Goal: Task Accomplishment & Management: Complete application form

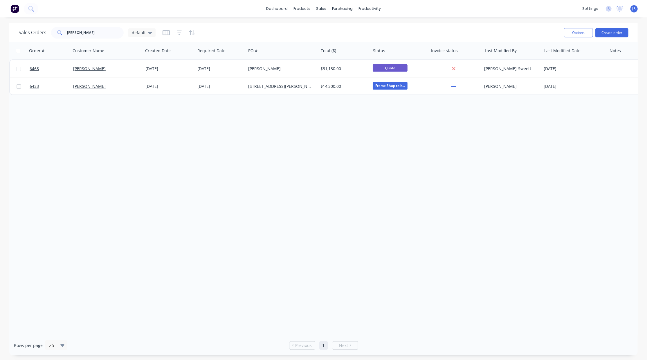
drag, startPoint x: 150, startPoint y: 268, endPoint x: 189, endPoint y: 193, distance: 84.6
click at [150, 268] on div "Order # Customer Name Created Date Required Date PO # Total ($) Status Invoice …" at bounding box center [323, 189] width 628 height 294
drag, startPoint x: 85, startPoint y: 30, endPoint x: -41, endPoint y: 35, distance: 125.4
click at [0, 35] on html "dashboard products sales purchasing productivity dashboard products Product Cat…" at bounding box center [323, 180] width 647 height 360
type input "byte"
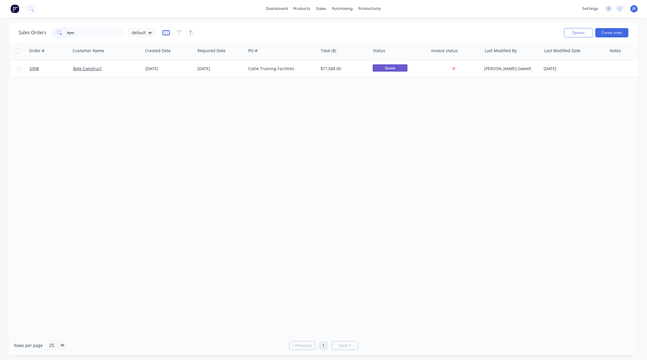
drag, startPoint x: 168, startPoint y: 30, endPoint x: 194, endPoint y: 34, distance: 25.8
click at [168, 30] on icon "button" at bounding box center [165, 33] width 7 height 6
click at [173, 34] on div at bounding box center [178, 32] width 33 height 9
click at [178, 33] on icon "button" at bounding box center [179, 33] width 5 height 6
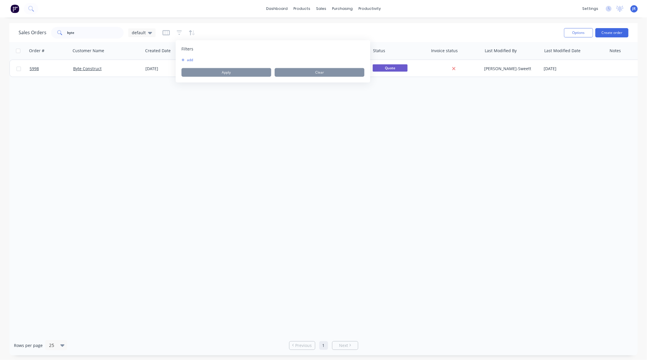
click at [184, 62] on button "add" at bounding box center [188, 60] width 15 height 5
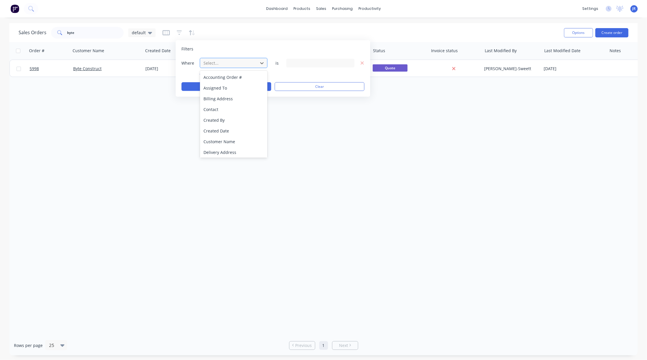
click at [214, 61] on div at bounding box center [229, 62] width 52 height 7
click at [216, 148] on div "Status" at bounding box center [233, 151] width 67 height 11
drag, startPoint x: 297, startPoint y: 53, endPoint x: 301, endPoint y: 64, distance: 11.2
click at [301, 64] on div "Filters Where Status is 19 Status selected add Apply Clear" at bounding box center [273, 68] width 194 height 57
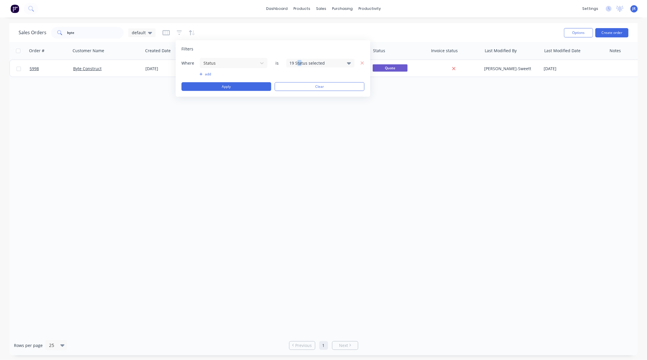
click at [301, 64] on div "19 Status selected" at bounding box center [315, 63] width 53 height 6
click at [296, 94] on div at bounding box center [296, 95] width 12 height 12
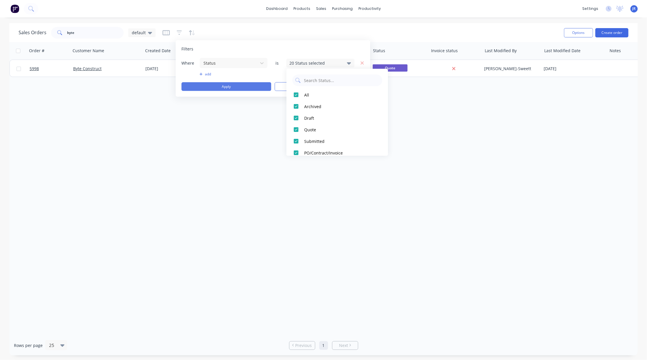
click at [220, 88] on button "Apply" at bounding box center [226, 86] width 90 height 9
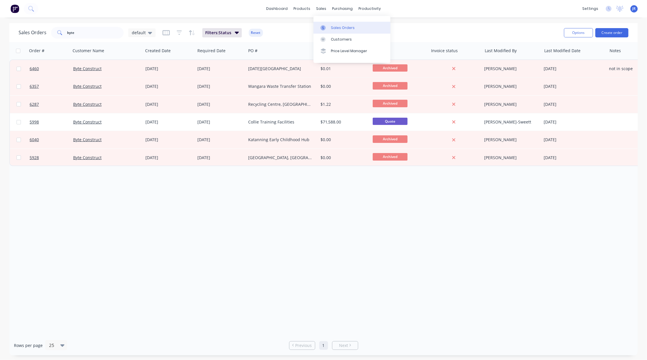
drag, startPoint x: 328, startPoint y: 26, endPoint x: 337, endPoint y: 27, distance: 8.8
click at [328, 26] on div at bounding box center [324, 27] width 9 height 5
click at [608, 34] on button "Create order" at bounding box center [611, 32] width 33 height 9
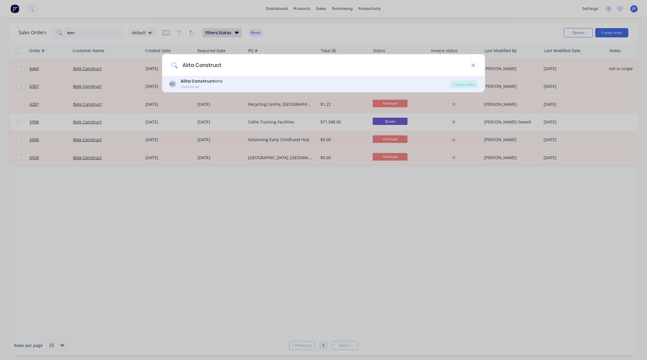
type input "Alita Construct"
click at [209, 82] on b "Alita Construct" at bounding box center [197, 81] width 34 height 6
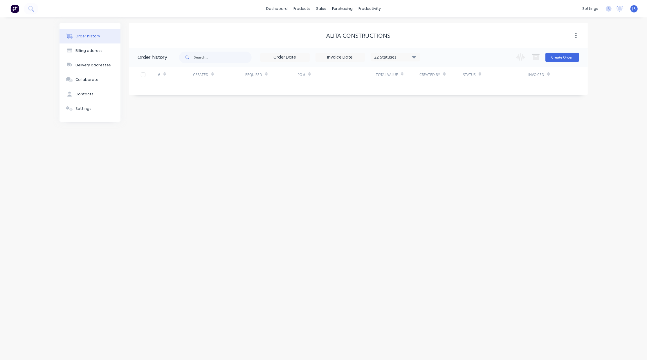
click at [77, 93] on div "Contacts" at bounding box center [84, 94] width 18 height 5
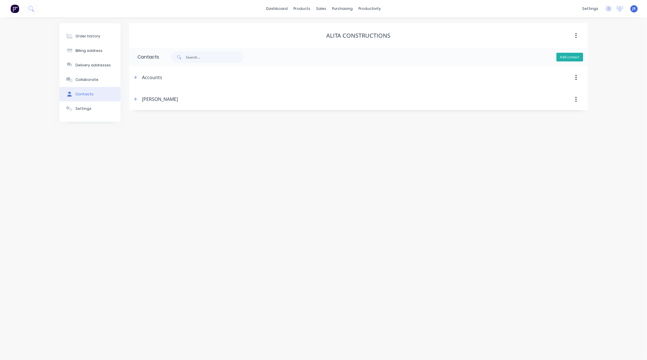
click at [576, 61] on button "Add contact" at bounding box center [569, 57] width 27 height 9
select select "AU"
click at [165, 99] on input "text" at bounding box center [185, 99] width 95 height 9
type input "[PERSON_NAME]"
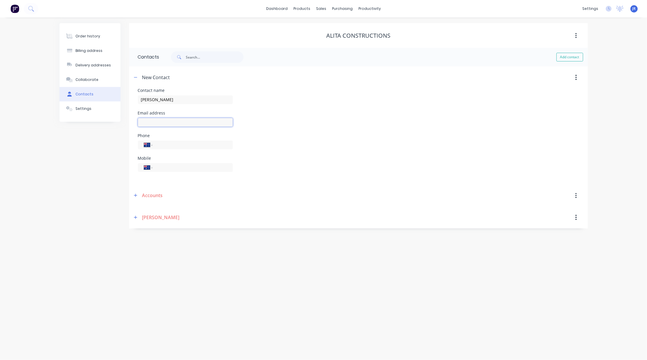
click at [157, 123] on input "text" at bounding box center [185, 122] width 95 height 9
type input "[PERSON_NAME][EMAIL_ADDRESS][DOMAIN_NAME]"
drag, startPoint x: 214, startPoint y: 297, endPoint x: 213, endPoint y: 245, distance: 51.9
click at [217, 296] on div "Order history Billing address Delivery addresses Collaborate Contacts Settings …" at bounding box center [323, 188] width 647 height 343
click at [172, 145] on input "tel" at bounding box center [192, 145] width 70 height 7
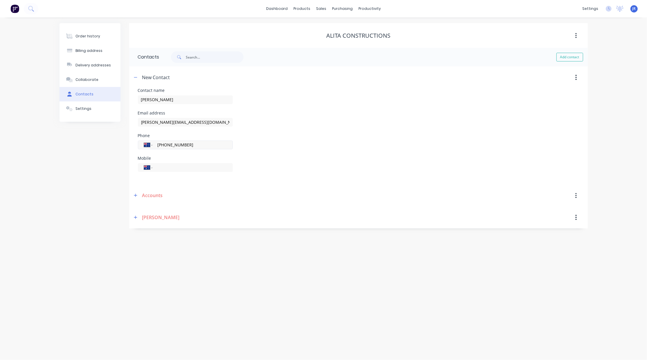
type input "[PHONE_NUMBER]"
type input "0473 392 105"
click at [137, 76] on button "button" at bounding box center [135, 77] width 7 height 7
click at [136, 79] on icon "button" at bounding box center [135, 77] width 3 height 4
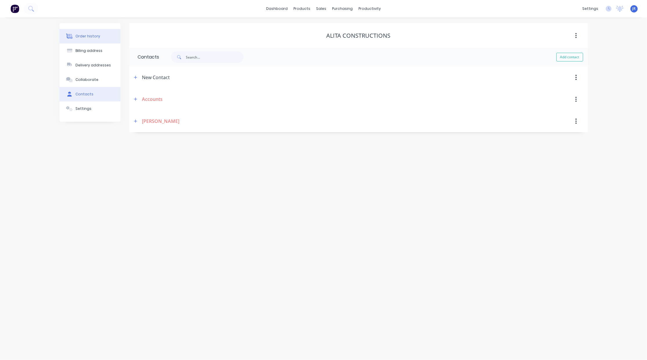
drag, startPoint x: 89, startPoint y: 36, endPoint x: 97, endPoint y: 39, distance: 8.4
click at [89, 35] on div "Order history" at bounding box center [87, 36] width 25 height 5
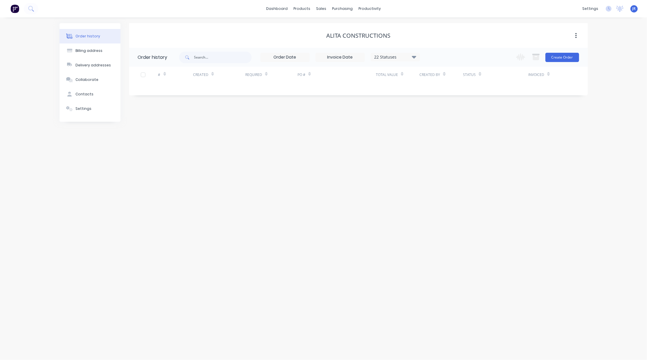
click at [100, 38] on button "Order history" at bounding box center [89, 36] width 61 height 15
click at [566, 55] on button "Create Order" at bounding box center [562, 57] width 34 height 9
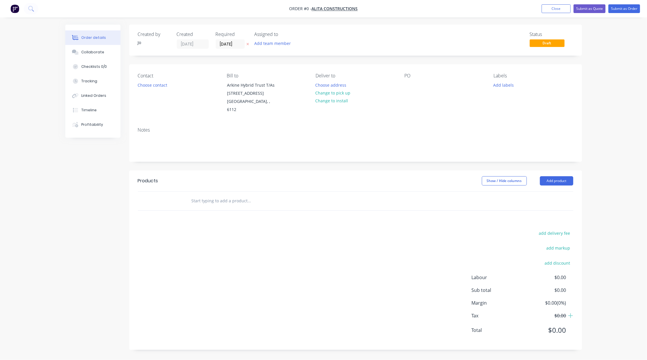
click at [221, 201] on div at bounding box center [288, 201] width 209 height 19
click at [221, 195] on input "text" at bounding box center [249, 201] width 116 height 12
type input "Quote"
click at [217, 215] on button "Add Quote to order" at bounding box center [281, 223] width 174 height 19
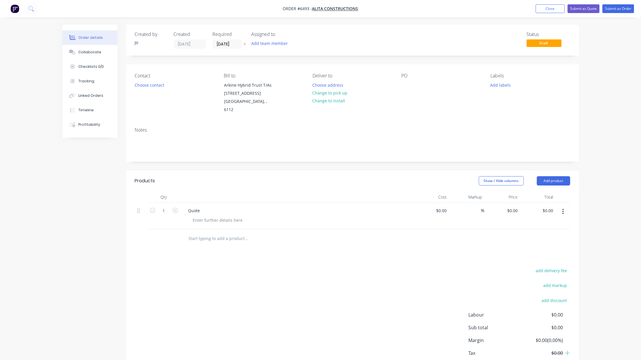
click at [408, 81] on div "PO" at bounding box center [441, 93] width 79 height 41
click at [408, 83] on div at bounding box center [406, 85] width 9 height 8
click at [93, 56] on button "Collaborate" at bounding box center [89, 52] width 55 height 15
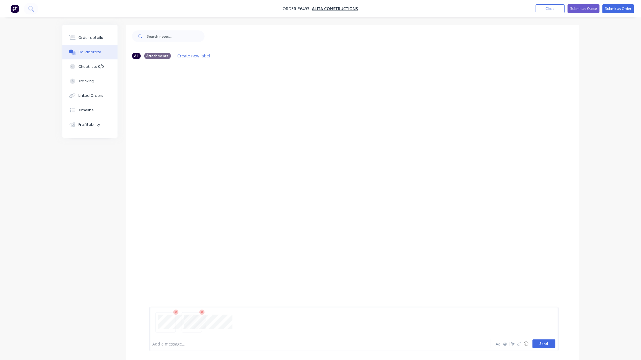
click at [547, 345] on button "Send" at bounding box center [543, 344] width 23 height 9
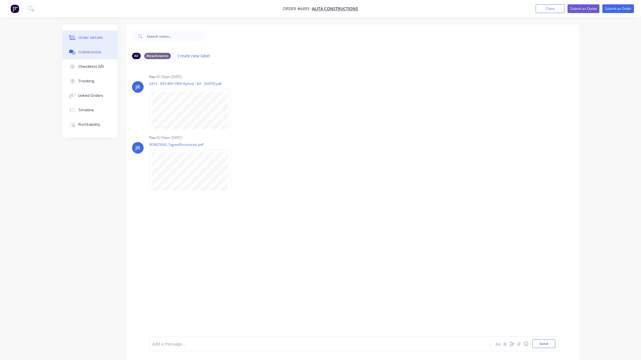
click at [92, 40] on div "Order details" at bounding box center [90, 37] width 25 height 5
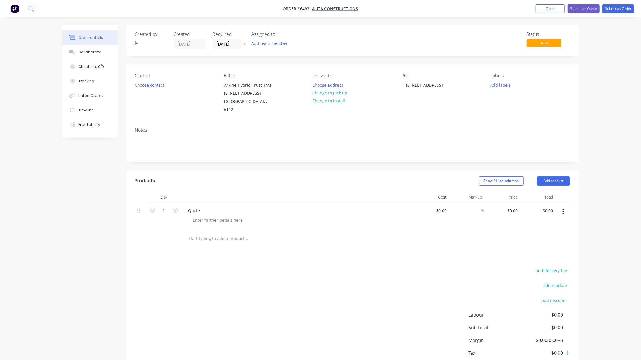
click at [35, 30] on div "Order details Collaborate Checklists 0/0 Tracking Linked Orders Timeline Profit…" at bounding box center [320, 198] width 641 height 396
click at [592, 7] on button "Submit as Quote" at bounding box center [583, 8] width 32 height 9
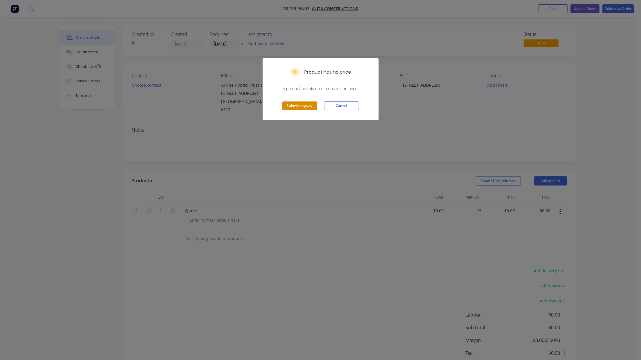
drag, startPoint x: 299, startPoint y: 101, endPoint x: 301, endPoint y: 104, distance: 4.0
click at [299, 103] on div "Submit anyway Cancel" at bounding box center [320, 106] width 115 height 28
click at [301, 104] on button "Submit anyway" at bounding box center [299, 106] width 35 height 9
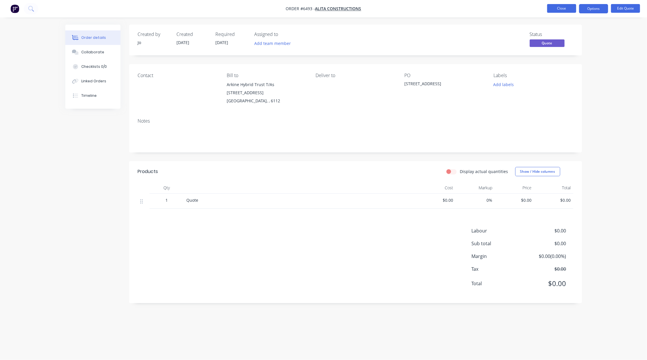
click at [557, 8] on button "Close" at bounding box center [561, 8] width 29 height 9
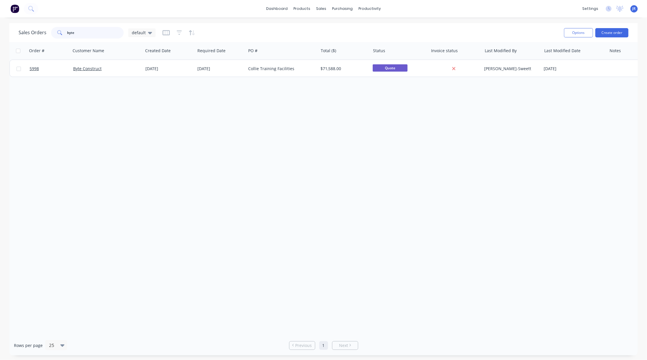
drag, startPoint x: 98, startPoint y: 30, endPoint x: 5, endPoint y: 35, distance: 93.3
click at [6, 35] on div "Sales Orders byte default Options Create order Order # Customer Name Created Da…" at bounding box center [323, 189] width 647 height 332
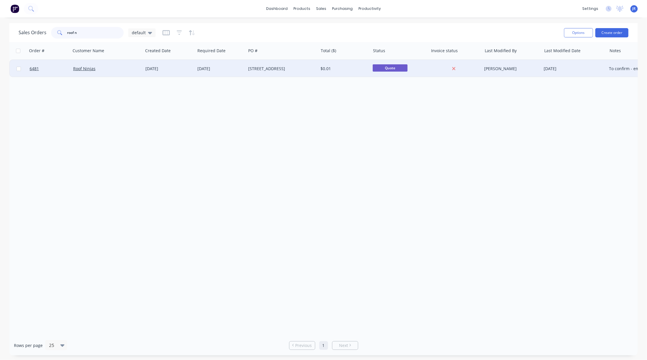
type input "roof n"
click at [28, 66] on div at bounding box center [49, 68] width 44 height 17
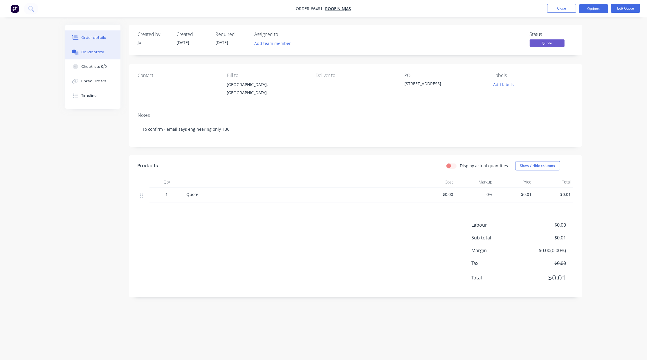
click at [91, 50] on div "Collaborate" at bounding box center [92, 52] width 23 height 5
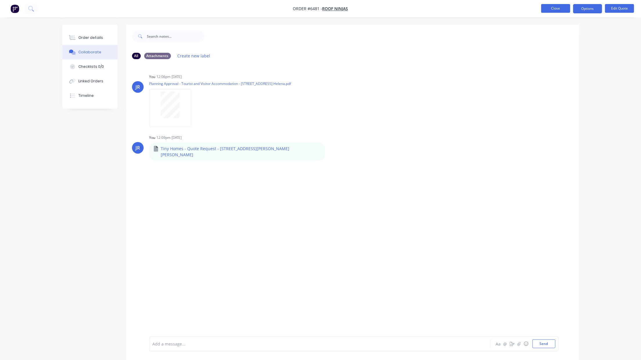
click at [555, 7] on button "Close" at bounding box center [555, 8] width 29 height 9
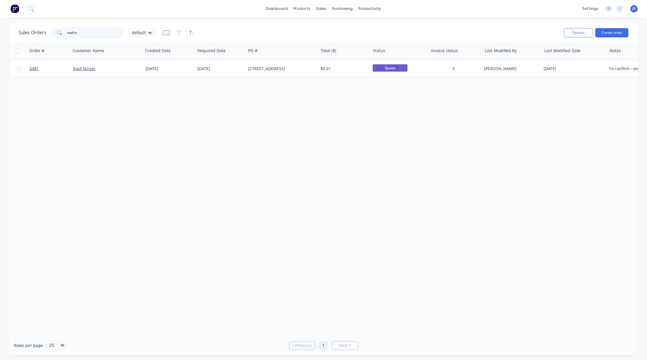
drag, startPoint x: 101, startPoint y: 32, endPoint x: -45, endPoint y: 42, distance: 146.9
click at [0, 42] on html "dashboard products sales purchasing productivity dashboard products Product Cat…" at bounding box center [323, 180] width 647 height 360
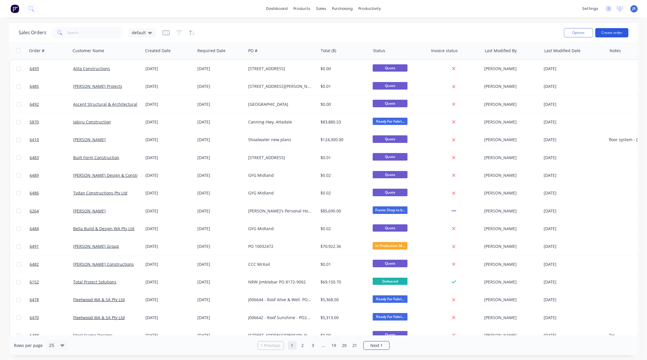
click at [614, 34] on button "Create order" at bounding box center [611, 32] width 33 height 9
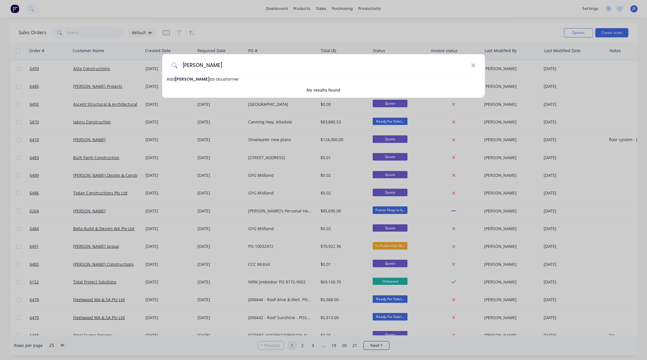
type input "[PERSON_NAME]"
click at [189, 77] on span "[PERSON_NAME]" at bounding box center [192, 79] width 35 height 6
select select "AU"
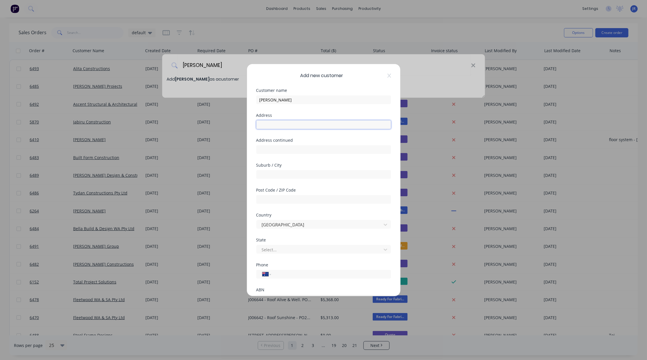
click at [285, 126] on input "text" at bounding box center [323, 124] width 135 height 9
type input "0"
type input "[STREET_ADDRESS][PERSON_NAME]"
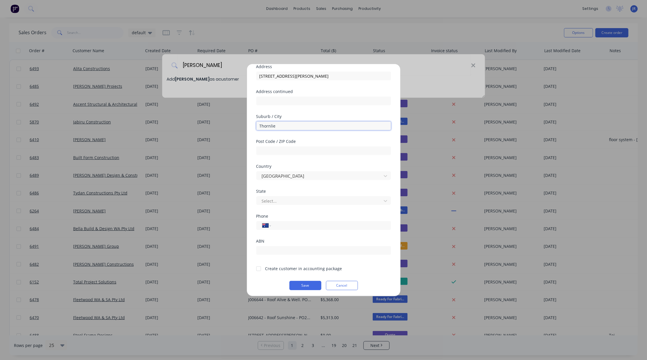
scroll to position [51, 0]
type input "Thornlie"
click at [296, 200] on div at bounding box center [319, 198] width 117 height 7
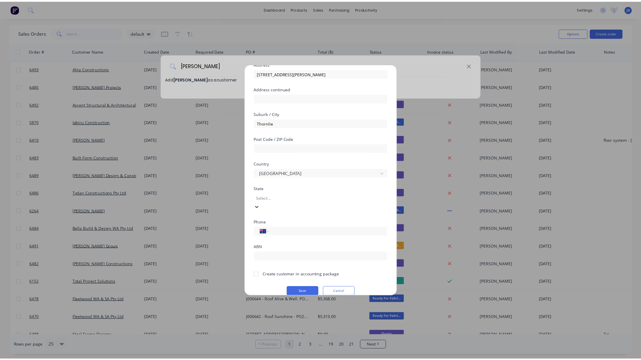
scroll to position [10, 0]
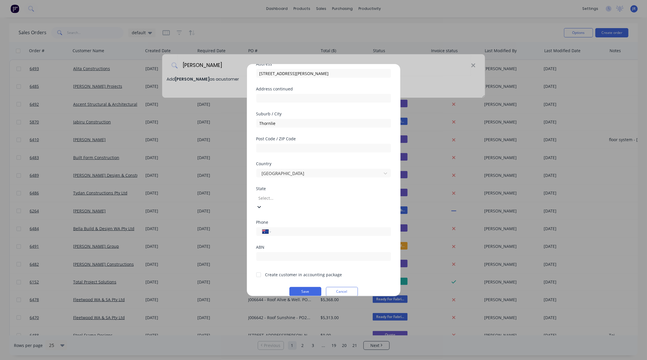
click at [259, 266] on div at bounding box center [259, 267] width 12 height 12
click at [301, 283] on button "Save" at bounding box center [305, 283] width 32 height 9
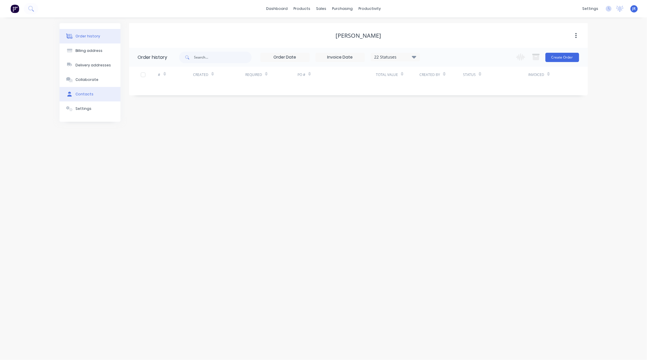
click at [96, 89] on button "Contacts" at bounding box center [89, 94] width 61 height 15
click at [574, 57] on button "Add contact" at bounding box center [569, 57] width 27 height 9
select select "AU"
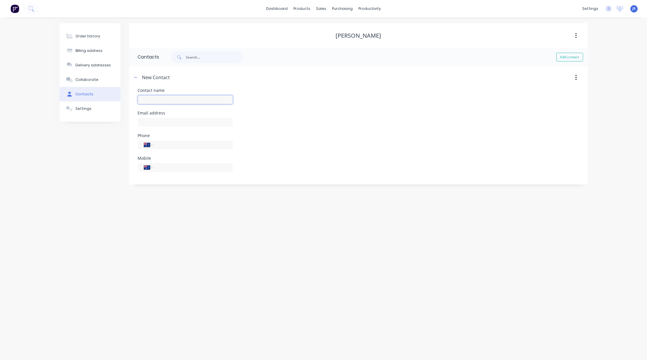
click at [182, 98] on input "text" at bounding box center [185, 99] width 95 height 9
type input "[PERSON_NAME]"
select select "AU"
click at [178, 120] on input "text" at bounding box center [185, 122] width 95 height 9
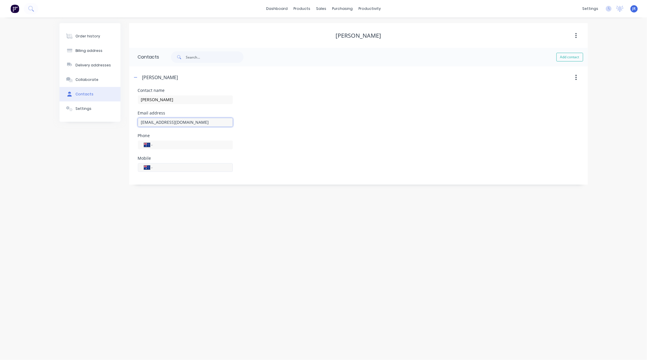
type input "[EMAIL_ADDRESS][DOMAIN_NAME]"
click at [171, 167] on input "tel" at bounding box center [192, 167] width 70 height 7
click at [139, 78] on button "button" at bounding box center [135, 77] width 7 height 7
click at [102, 36] on button "Order history" at bounding box center [89, 36] width 61 height 15
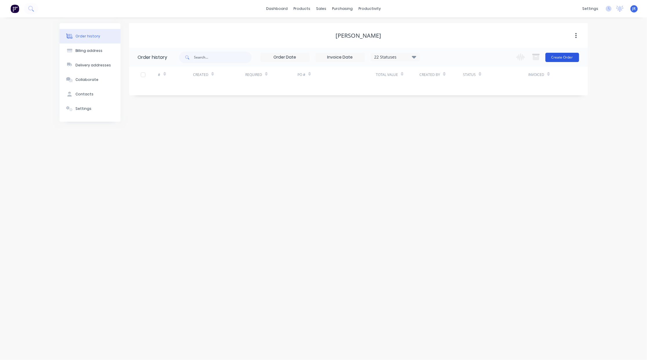
click at [570, 56] on button "Create Order" at bounding box center [562, 57] width 34 height 9
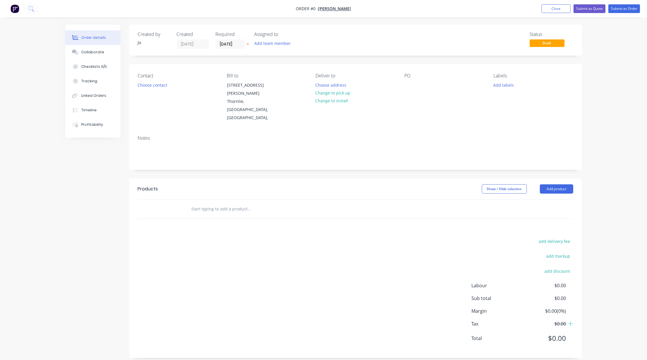
click at [207, 203] on input "text" at bounding box center [249, 209] width 116 height 12
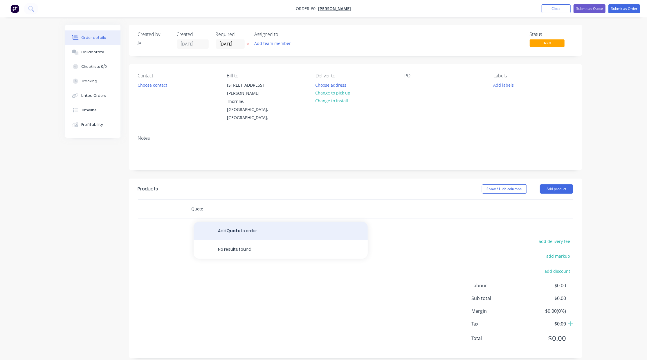
type input "Quote"
click at [218, 222] on button "Add Quote to order" at bounding box center [281, 231] width 174 height 19
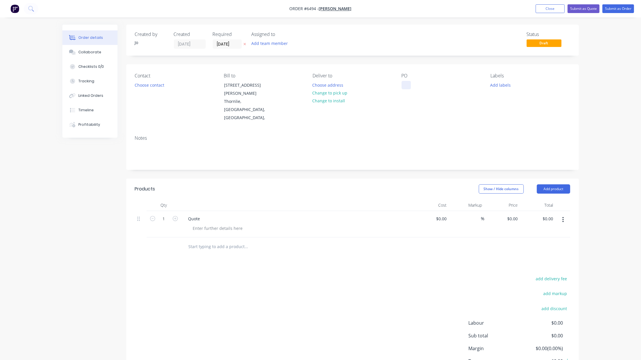
click at [406, 82] on div at bounding box center [406, 85] width 9 height 8
click at [94, 49] on button "Collaborate" at bounding box center [89, 52] width 55 height 15
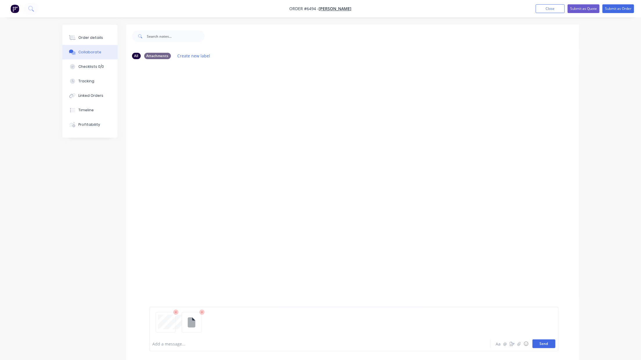
click at [541, 346] on button "Send" at bounding box center [543, 344] width 23 height 9
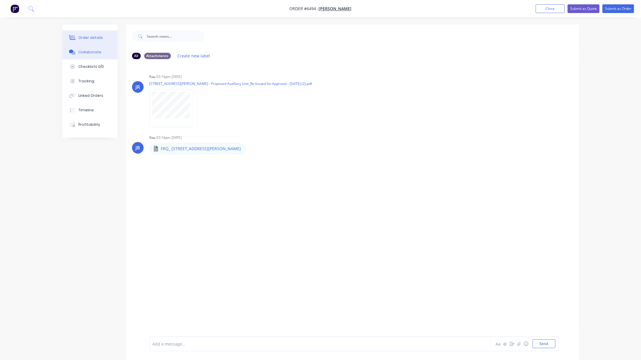
click at [85, 40] on div "Order details" at bounding box center [90, 37] width 25 height 5
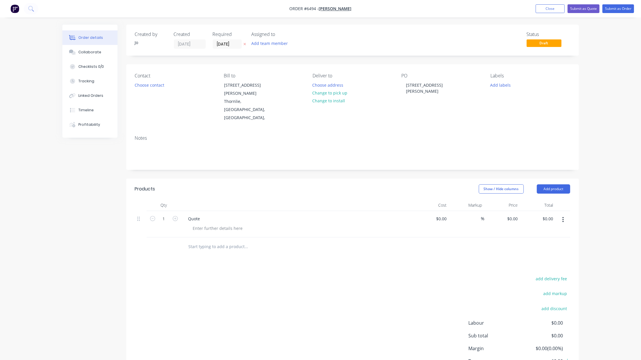
click at [96, 306] on div "Created by [PERSON_NAME] Created [DATE] Required [DATE] Assigned to Add team me…" at bounding box center [320, 215] width 516 height 380
click at [222, 44] on input "[DATE]" at bounding box center [227, 44] width 28 height 9
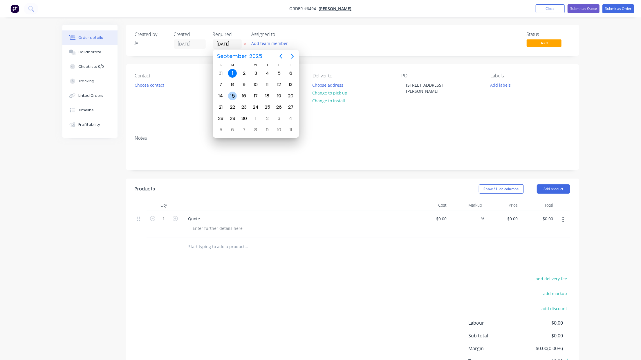
click at [230, 94] on div "15" at bounding box center [232, 96] width 9 height 9
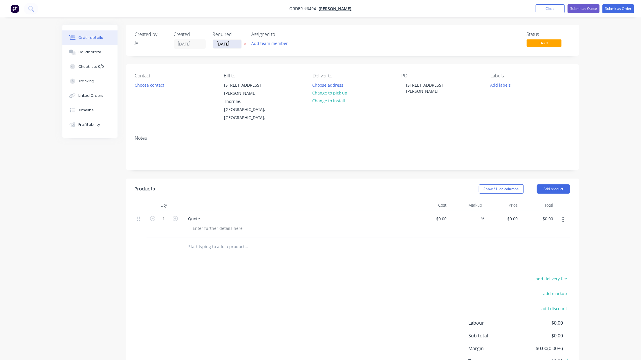
click at [234, 44] on input "[DATE]" at bounding box center [227, 44] width 28 height 9
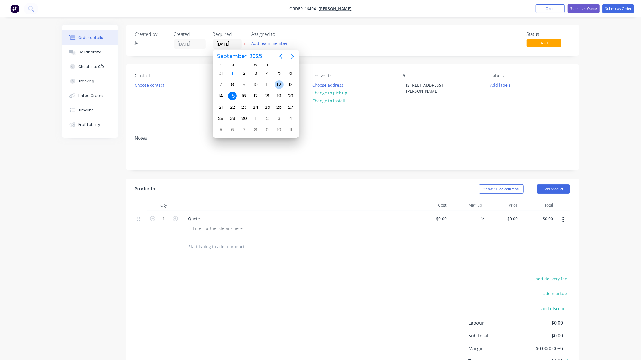
click at [276, 86] on div "12" at bounding box center [279, 84] width 9 height 9
type input "[DATE]"
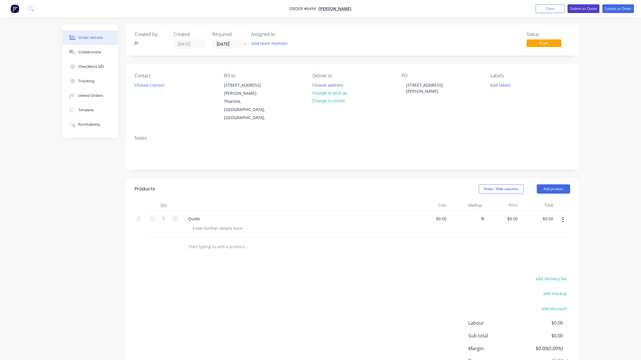
click at [587, 9] on button "Submit as Quote" at bounding box center [583, 8] width 32 height 9
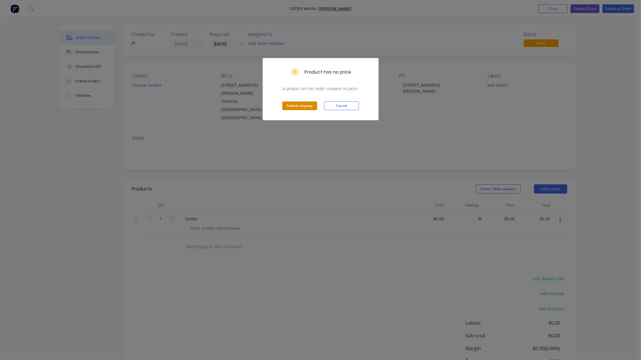
click at [303, 104] on button "Submit anyway" at bounding box center [299, 106] width 35 height 9
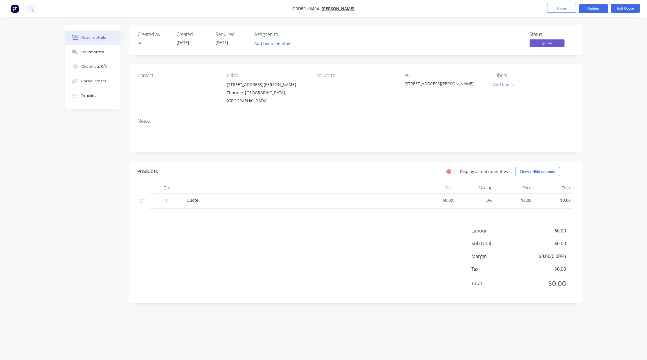
drag, startPoint x: 61, startPoint y: 53, endPoint x: 56, endPoint y: 53, distance: 4.7
click at [61, 53] on div "Order details Collaborate Checklists 0/0 Linked Orders Timeline Order details C…" at bounding box center [323, 169] width 528 height 289
click at [563, 12] on button "Close" at bounding box center [561, 8] width 29 height 9
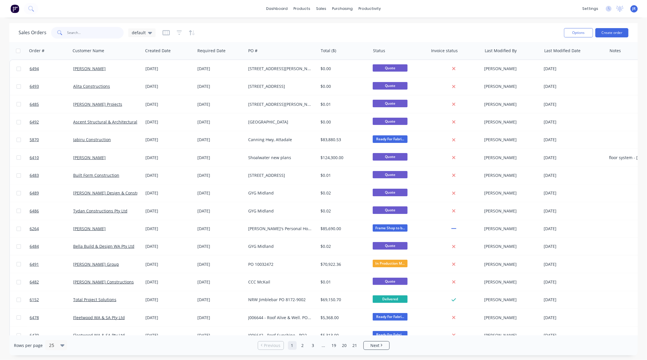
click at [86, 32] on input "text" at bounding box center [95, 33] width 57 height 12
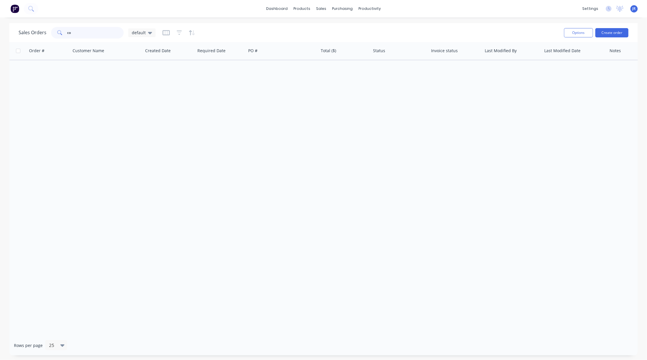
type input "c"
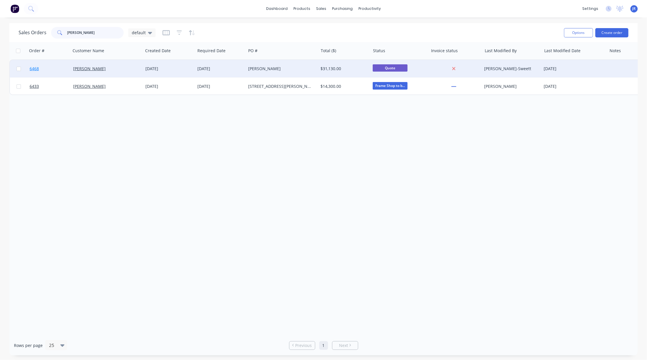
type input "[PERSON_NAME]"
click at [31, 66] on span "6468" at bounding box center [34, 69] width 9 height 6
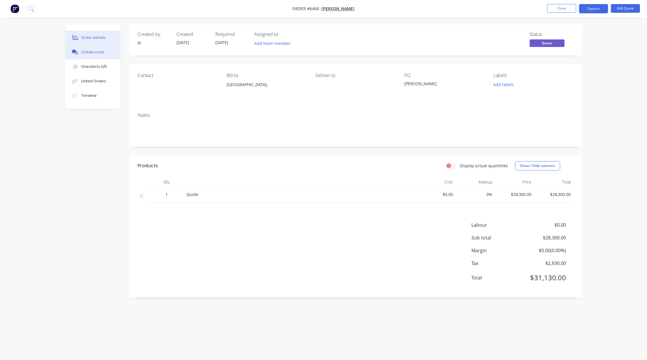
click at [91, 51] on div "Collaborate" at bounding box center [92, 52] width 23 height 5
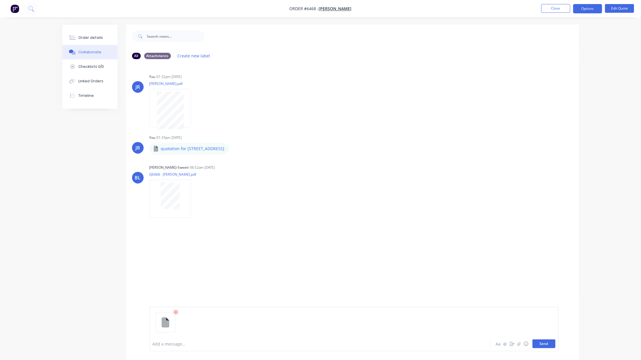
click at [542, 344] on button "Send" at bounding box center [543, 344] width 23 height 9
click at [552, 13] on nav "Order #6468 - [PERSON_NAME] Close Options Edit Quote" at bounding box center [320, 8] width 641 height 17
click at [544, 10] on button "Close" at bounding box center [555, 8] width 29 height 9
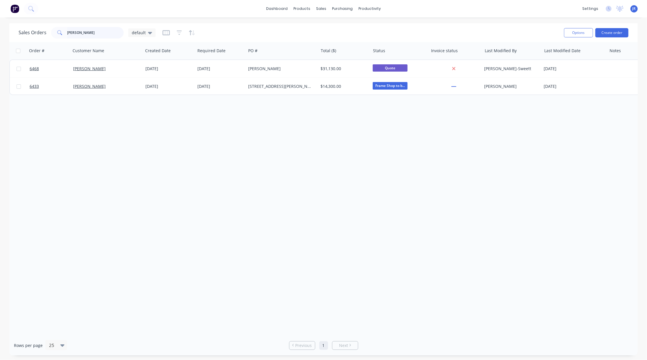
drag, startPoint x: 85, startPoint y: 34, endPoint x: -16, endPoint y: 35, distance: 100.4
click at [0, 35] on html "dashboard products sales purchasing productivity dashboard products Product Cat…" at bounding box center [323, 180] width 647 height 360
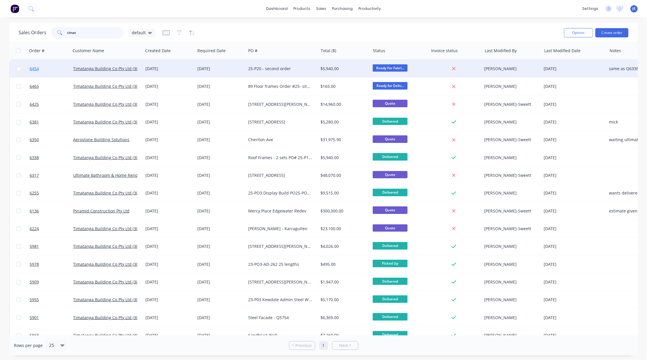
type input "timat"
click at [31, 67] on span "6454" at bounding box center [34, 69] width 9 height 6
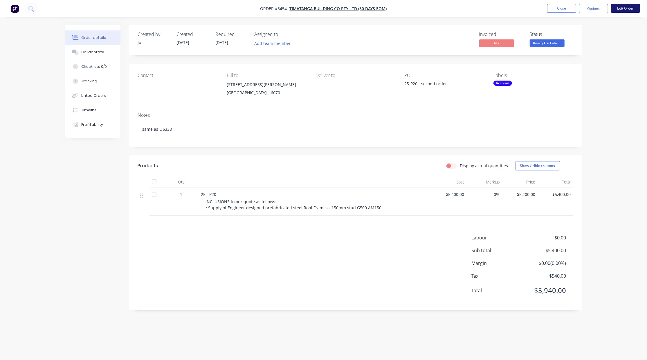
click at [624, 9] on button "Edit Order" at bounding box center [625, 8] width 29 height 9
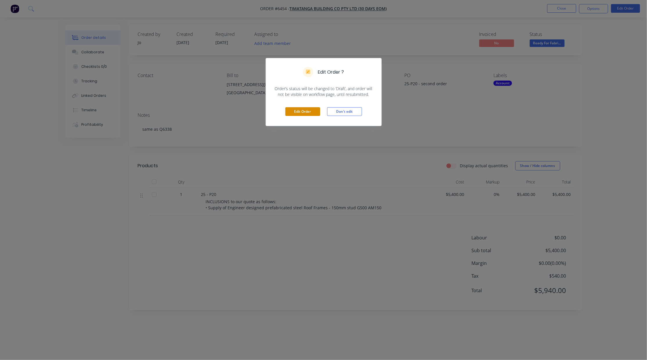
click at [296, 113] on button "Edit Order" at bounding box center [302, 111] width 35 height 9
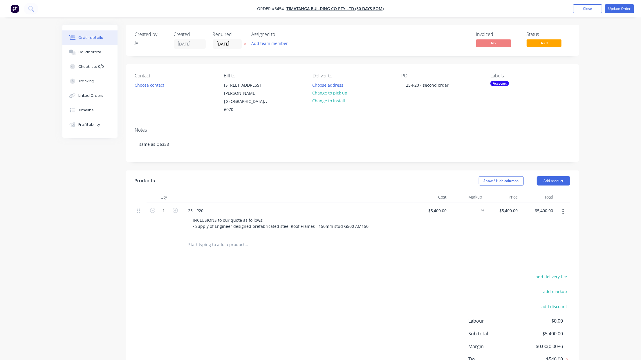
click at [453, 85] on div "PO 25-P20 - second order" at bounding box center [441, 93] width 79 height 41
click at [449, 86] on div "25-P20 - second order" at bounding box center [428, 85] width 52 height 8
click at [205, 207] on div "25 - P20" at bounding box center [196, 211] width 25 height 8
click at [207, 207] on div "25 - P20" at bounding box center [196, 211] width 25 height 8
click at [616, 4] on button "Update Order" at bounding box center [619, 8] width 29 height 9
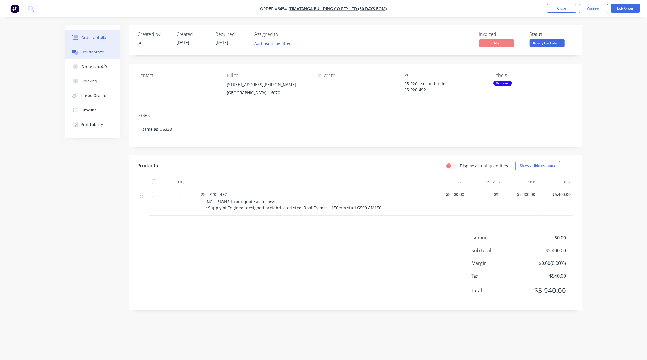
click at [98, 51] on div "Collaborate" at bounding box center [92, 52] width 23 height 5
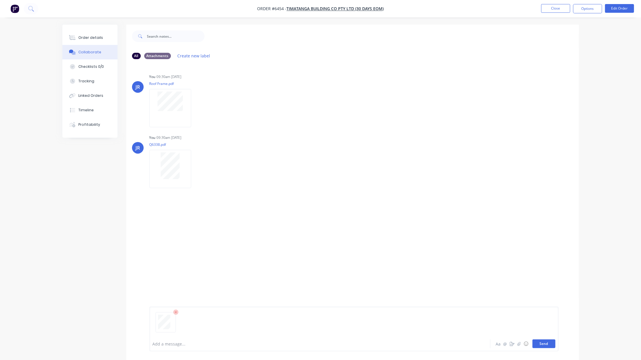
drag, startPoint x: 533, startPoint y: 343, endPoint x: 536, endPoint y: 343, distance: 3.8
click at [536, 343] on button "Send" at bounding box center [543, 344] width 23 height 9
click at [536, 341] on button "Send" at bounding box center [543, 344] width 23 height 9
click at [34, 46] on div "Order details Collaborate Checklists 0/0 Tracking Linked Orders Timeline Profit…" at bounding box center [320, 184] width 641 height 369
click at [551, 12] on button "Close" at bounding box center [555, 8] width 29 height 9
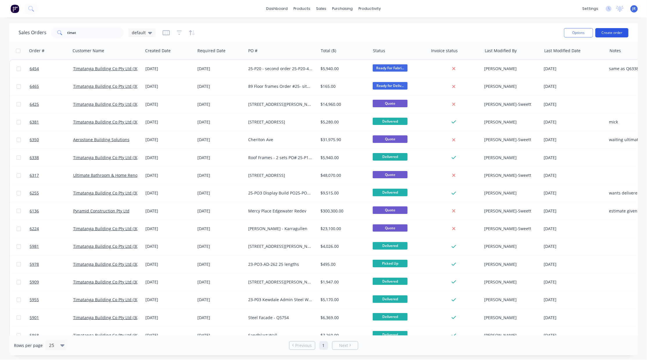
click at [619, 34] on button "Create order" at bounding box center [611, 32] width 33 height 9
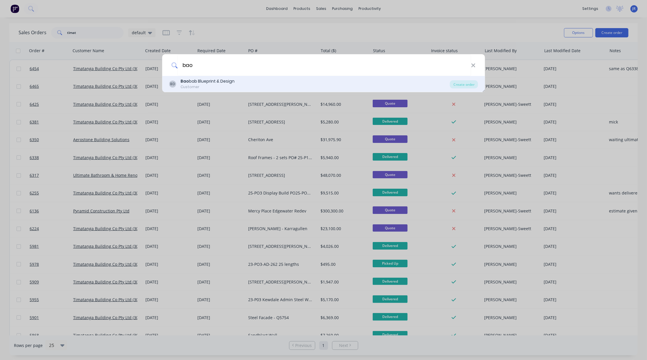
type input "bao"
click at [223, 86] on div "Customer" at bounding box center [207, 86] width 54 height 5
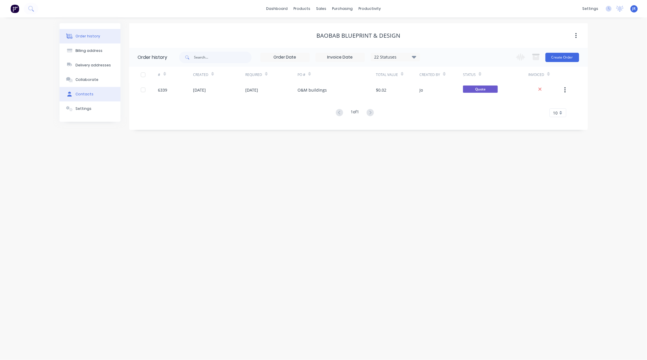
click at [82, 97] on div "Contacts" at bounding box center [84, 94] width 18 height 5
click at [97, 34] on div "Order history" at bounding box center [87, 36] width 25 height 5
click at [562, 59] on button "Create Order" at bounding box center [562, 57] width 34 height 9
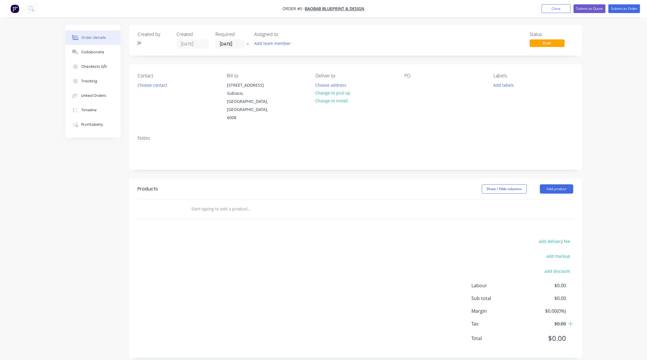
click at [210, 203] on input "text" at bounding box center [249, 209] width 116 height 12
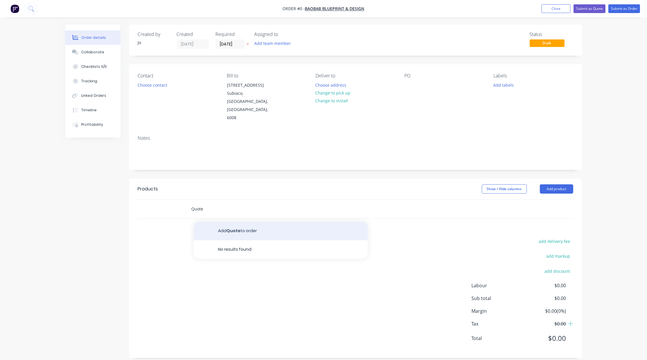
type input "Quote"
click at [221, 222] on button "Add Quote to order" at bounding box center [281, 231] width 174 height 19
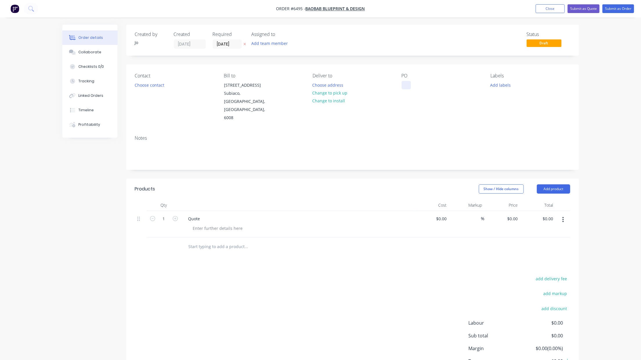
click at [404, 88] on div at bounding box center [406, 85] width 9 height 8
click at [407, 85] on div at bounding box center [406, 85] width 9 height 8
click at [319, 85] on button "Choose address" at bounding box center [327, 85] width 37 height 8
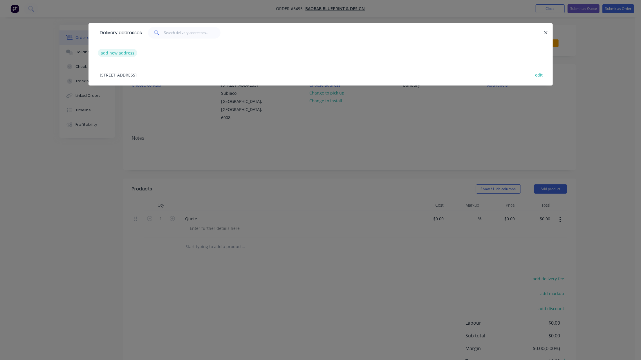
click at [109, 52] on button "add new address" at bounding box center [118, 53] width 40 height 8
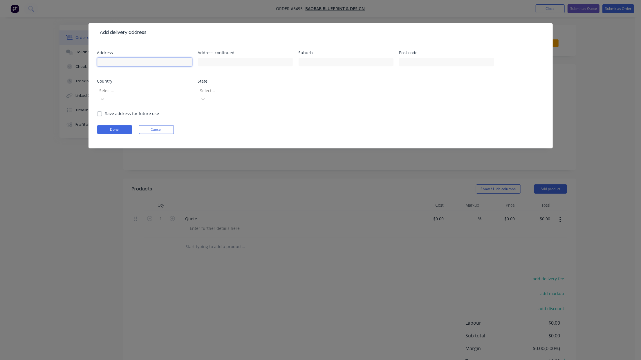
click at [123, 61] on input "text" at bounding box center [144, 62] width 95 height 9
type input "Lot 2 (47) Mangles St"
type input "Bunbury"
type input "6230"
click at [165, 89] on div at bounding box center [141, 90] width 84 height 7
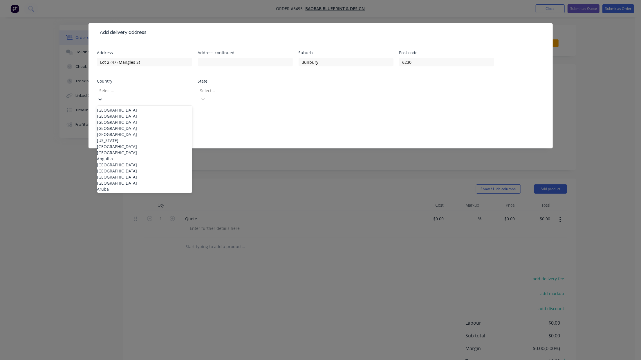
click at [146, 107] on div "[GEOGRAPHIC_DATA]" at bounding box center [144, 110] width 95 height 6
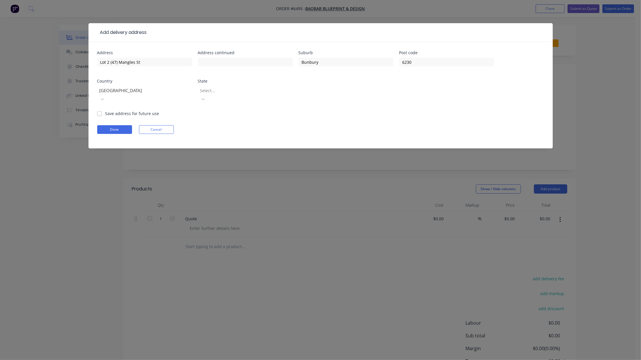
click at [219, 84] on div "State Select..." at bounding box center [245, 94] width 95 height 31
click at [221, 88] on div at bounding box center [242, 90] width 84 height 7
click at [223, 156] on div "[GEOGRAPHIC_DATA]" at bounding box center [245, 153] width 95 height 6
click at [105, 111] on label "Save address for future use" at bounding box center [132, 114] width 54 height 6
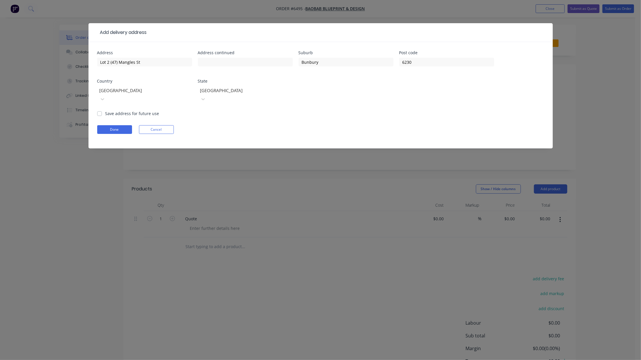
click at [101, 111] on input "Save address for future use" at bounding box center [99, 114] width 5 height 6
checkbox input "true"
click at [113, 125] on button "Done" at bounding box center [114, 129] width 35 height 9
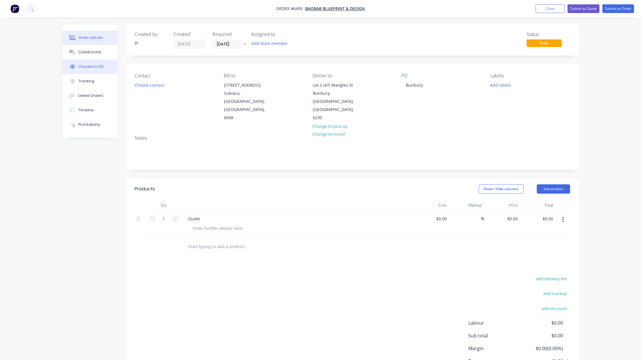
drag, startPoint x: 90, startPoint y: 50, endPoint x: 75, endPoint y: 70, distance: 24.6
click at [90, 50] on div "Collaborate" at bounding box center [89, 52] width 23 height 5
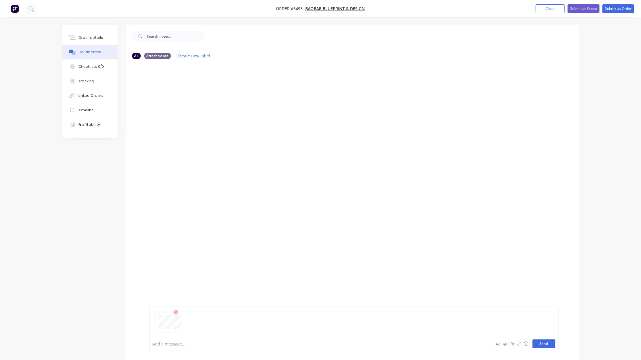
drag, startPoint x: 541, startPoint y: 348, endPoint x: 545, endPoint y: 344, distance: 6.2
click at [542, 348] on div "Add a message... Aa @ ☺ Send" at bounding box center [353, 329] width 409 height 45
click at [545, 343] on button "Send" at bounding box center [543, 344] width 23 height 9
click at [551, 345] on button "Send" at bounding box center [543, 344] width 23 height 9
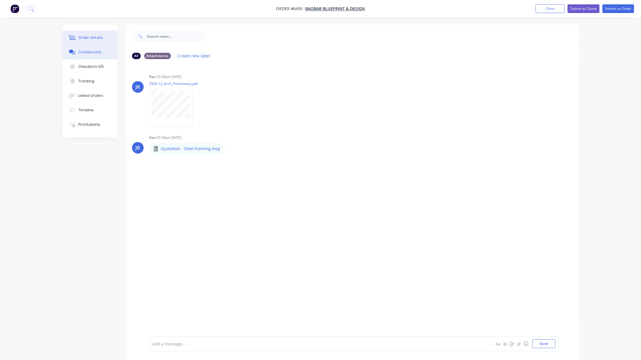
click at [92, 36] on div "Order details" at bounding box center [90, 37] width 25 height 5
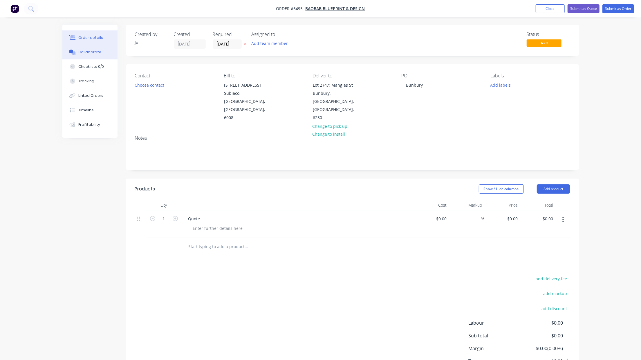
drag, startPoint x: 99, startPoint y: 50, endPoint x: 82, endPoint y: 50, distance: 17.4
click at [99, 50] on div "Collaborate" at bounding box center [89, 52] width 23 height 5
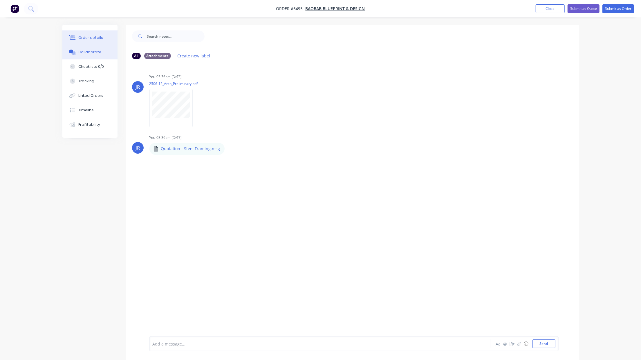
click at [88, 32] on button "Order details" at bounding box center [89, 37] width 55 height 15
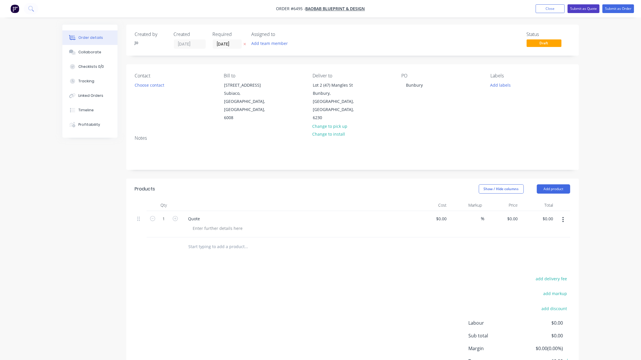
click at [590, 5] on button "Submit as Quote" at bounding box center [583, 8] width 32 height 9
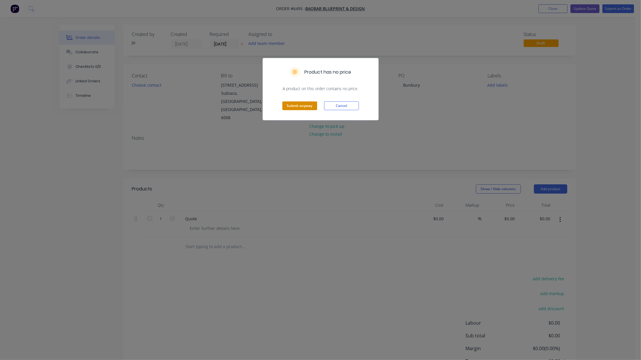
drag, startPoint x: 290, startPoint y: 107, endPoint x: 299, endPoint y: 105, distance: 9.5
click at [290, 107] on button "Submit anyway" at bounding box center [299, 106] width 35 height 9
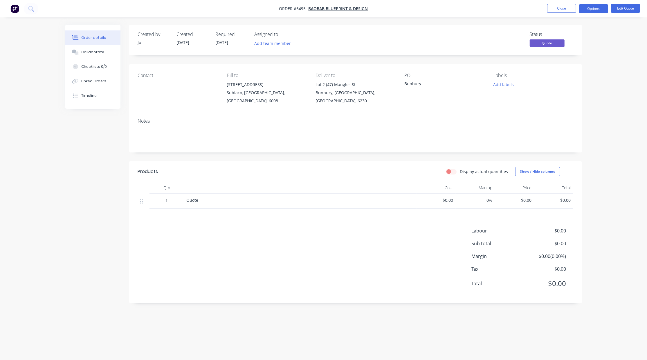
click at [46, 65] on div "Order details Collaborate Checklists 0/0 Linked Orders Timeline Order details C…" at bounding box center [323, 180] width 647 height 360
click at [556, 11] on button "Close" at bounding box center [561, 8] width 29 height 9
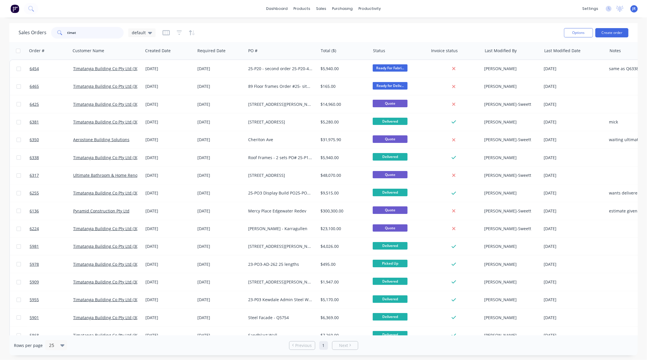
drag, startPoint x: 103, startPoint y: 35, endPoint x: 0, endPoint y: 30, distance: 103.4
click at [8, 33] on div "Sales Orders timat default Options Create order Order # Customer Name Created D…" at bounding box center [323, 189] width 647 height 332
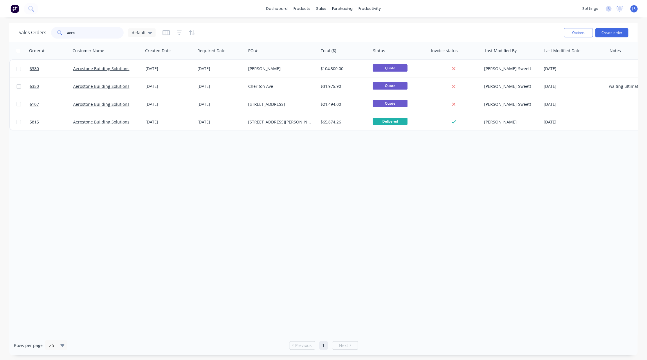
type input "aero"
click at [613, 37] on div "Options Create order" at bounding box center [594, 33] width 67 height 14
click at [613, 33] on button "Create order" at bounding box center [611, 32] width 33 height 9
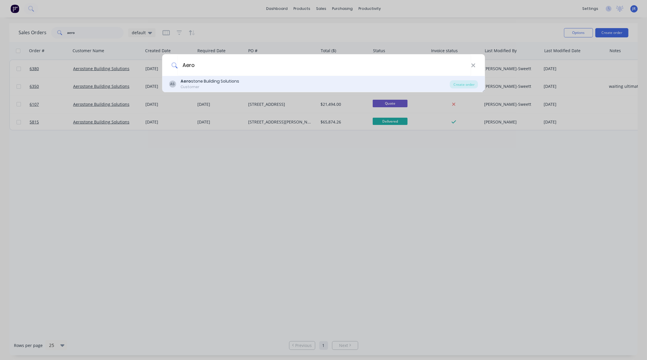
type input "Aero"
click at [195, 79] on div "Aero stone Building Solutions" at bounding box center [209, 81] width 59 height 6
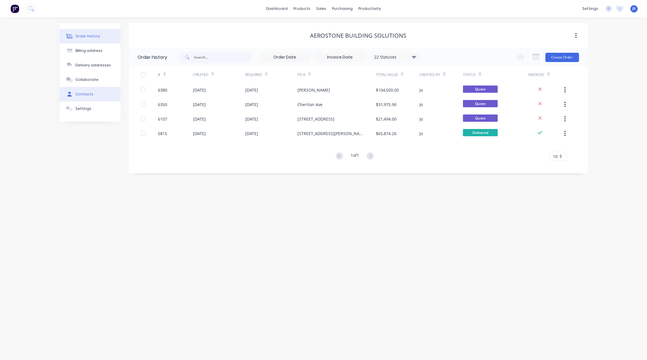
click at [98, 91] on button "Contacts" at bounding box center [89, 94] width 61 height 15
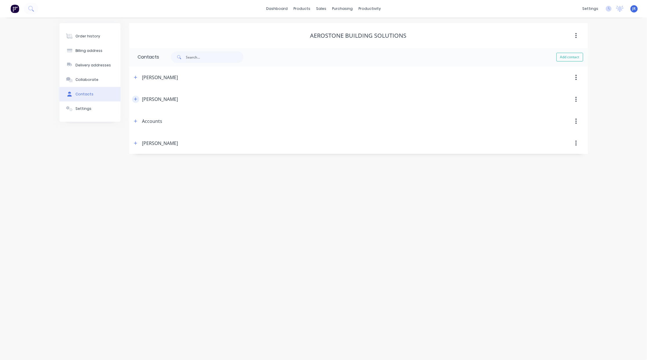
click at [137, 98] on icon "button" at bounding box center [135, 99] width 3 height 4
click at [0, 0] on input "[PERSON_NAME]" at bounding box center [0, 0] width 0 height 0
type input "[PERSON_NAME]"
click at [0, 0] on input "tel" at bounding box center [0, 0] width 0 height 0
type input "0403 166 463"
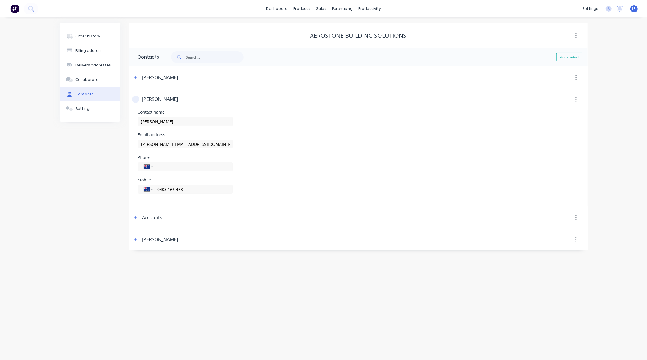
click at [136, 100] on icon "button" at bounding box center [135, 99] width 3 height 0
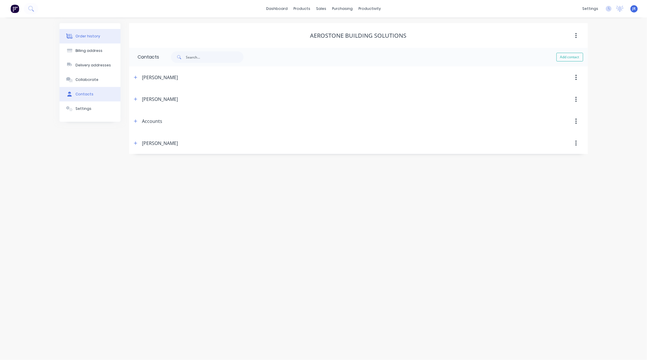
click at [83, 32] on button "Order history" at bounding box center [89, 36] width 61 height 15
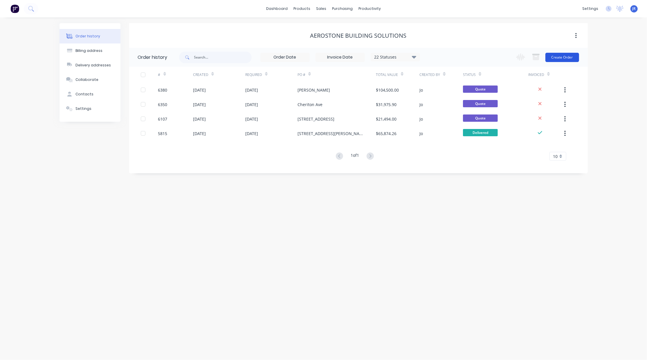
click at [560, 56] on button "Create Order" at bounding box center [562, 57] width 34 height 9
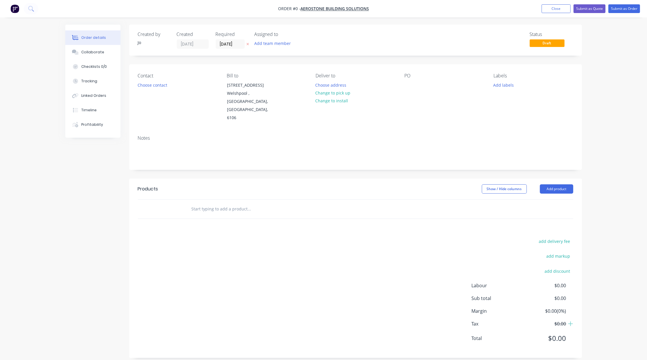
click at [245, 203] on input "text" at bounding box center [249, 209] width 116 height 12
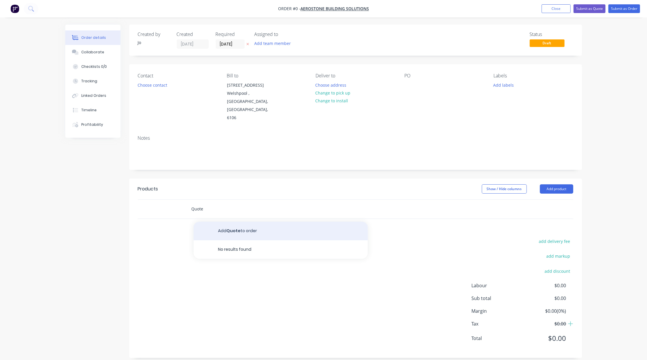
type input "Quote"
click at [214, 222] on button "Add Quote to order" at bounding box center [281, 231] width 174 height 19
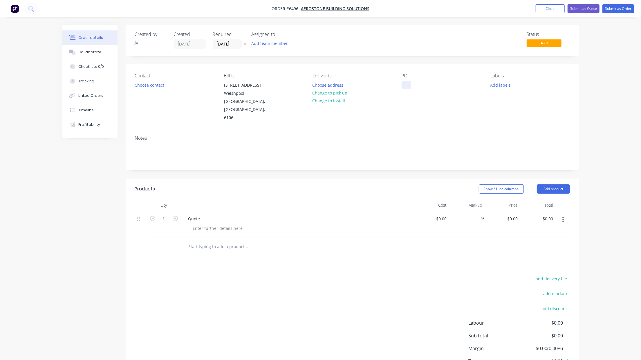
click at [406, 84] on div at bounding box center [406, 85] width 9 height 8
click at [328, 84] on button "Choose address" at bounding box center [327, 85] width 37 height 8
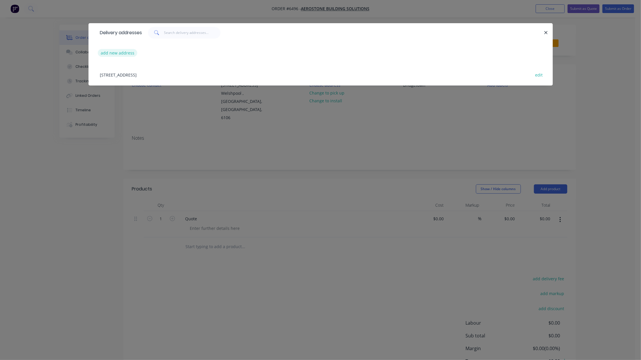
click at [111, 51] on button "add new address" at bounding box center [118, 53] width 40 height 8
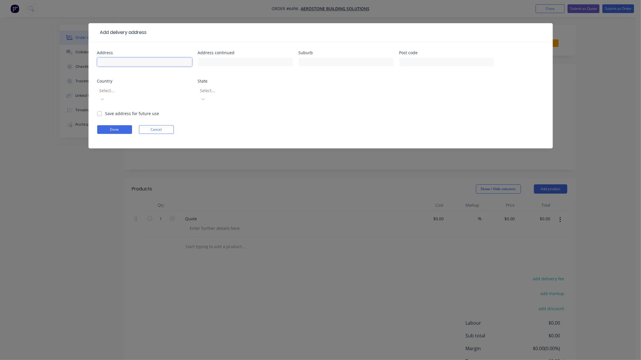
click at [112, 64] on input "text" at bounding box center [144, 62] width 95 height 9
type input "Bridgetown"
click at [120, 92] on div at bounding box center [141, 90] width 84 height 7
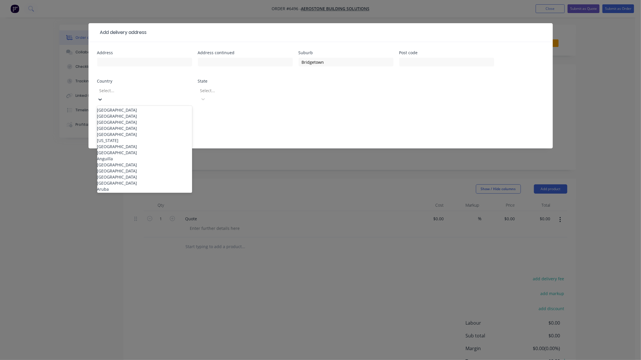
click at [117, 107] on div "[GEOGRAPHIC_DATA]" at bounding box center [144, 110] width 95 height 6
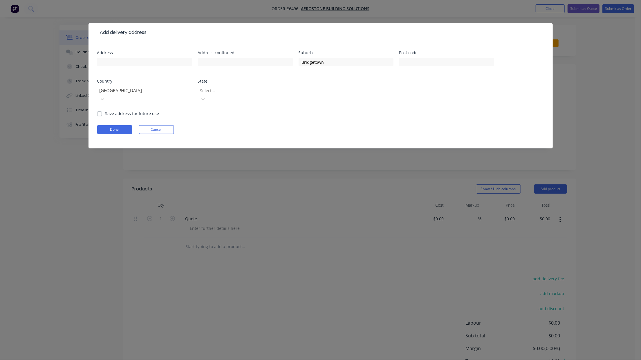
click at [263, 92] on div at bounding box center [242, 90] width 84 height 7
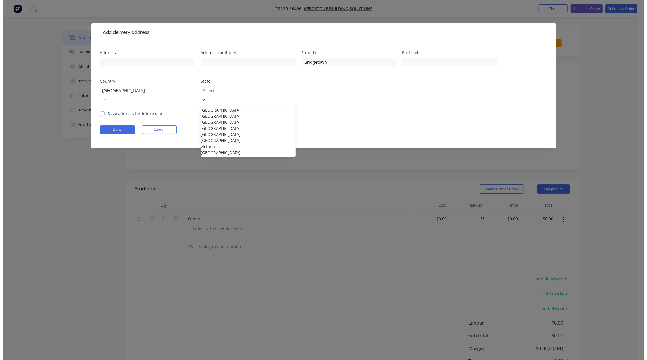
scroll to position [1, 0]
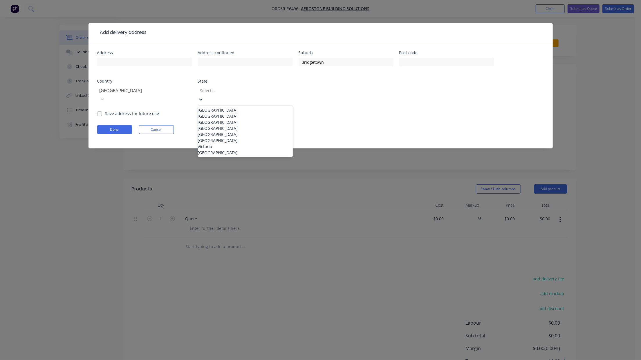
click at [221, 156] on div "[GEOGRAPHIC_DATA]" at bounding box center [245, 153] width 95 height 6
click at [105, 111] on label "Save address for future use" at bounding box center [132, 114] width 54 height 6
click at [100, 111] on input "Save address for future use" at bounding box center [99, 114] width 5 height 6
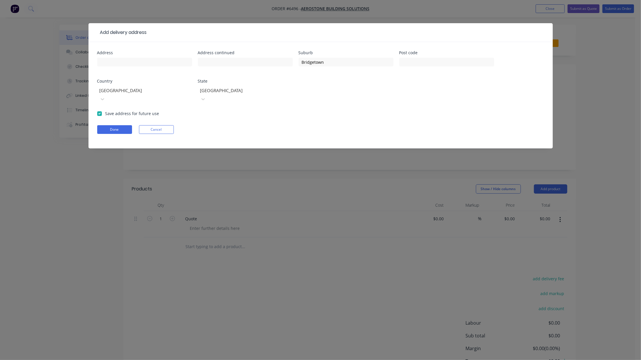
checkbox input "true"
click at [108, 125] on button "Done" at bounding box center [114, 129] width 35 height 9
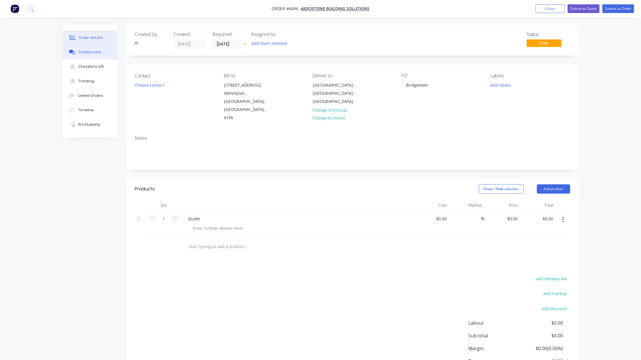
click at [94, 48] on button "Collaborate" at bounding box center [89, 52] width 55 height 15
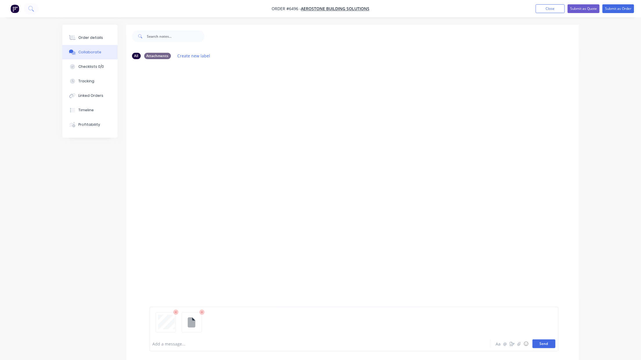
click at [536, 342] on button "Send" at bounding box center [543, 344] width 23 height 9
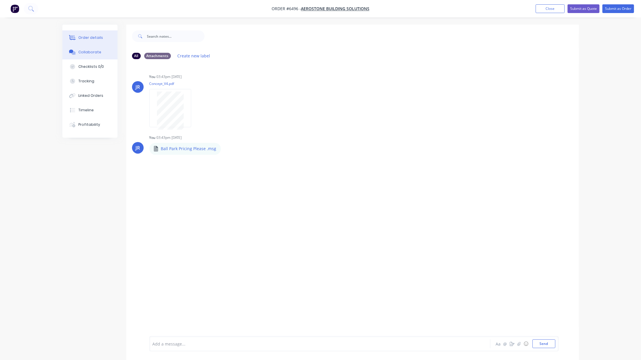
click at [96, 39] on div "Order details" at bounding box center [90, 37] width 25 height 5
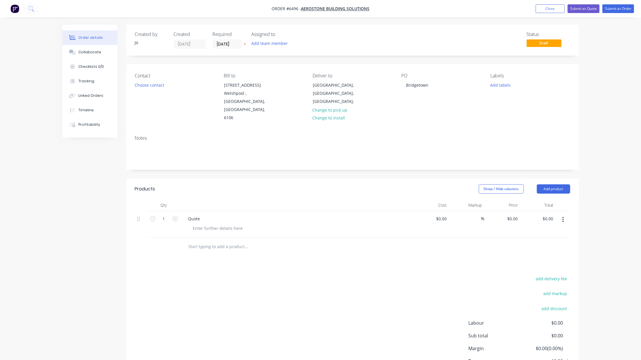
click at [35, 45] on div "Order details Collaborate Checklists 0/0 Tracking Linked Orders Timeline Profit…" at bounding box center [320, 202] width 641 height 404
click at [588, 9] on button "Submit as Quote" at bounding box center [583, 8] width 32 height 9
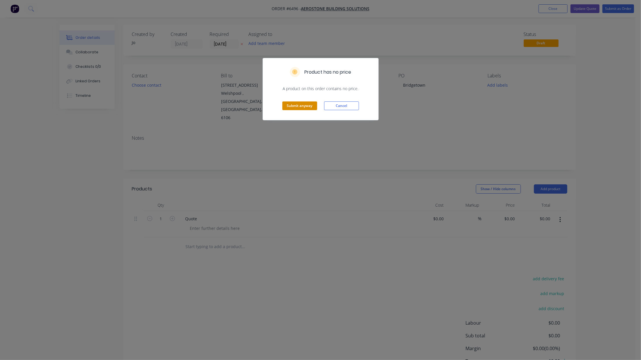
click at [291, 106] on button "Submit anyway" at bounding box center [299, 106] width 35 height 9
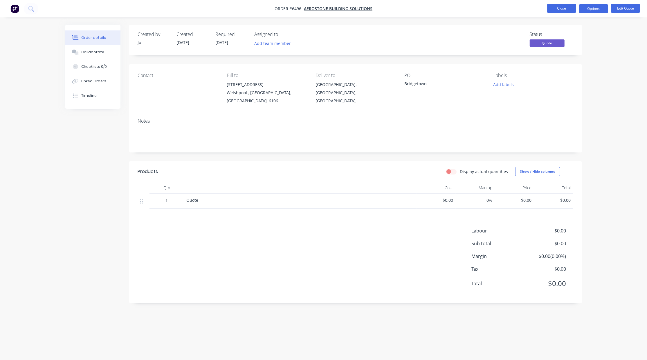
click at [560, 8] on button "Close" at bounding box center [561, 8] width 29 height 9
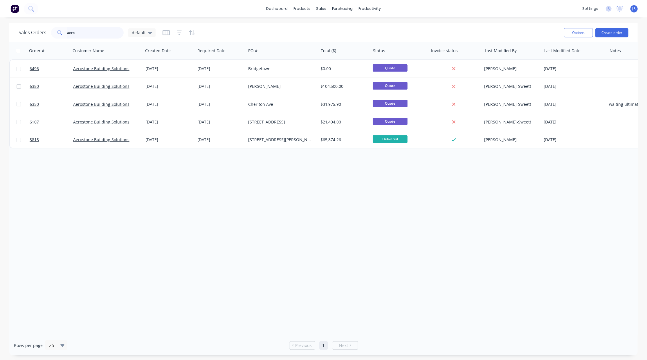
drag, startPoint x: 91, startPoint y: 30, endPoint x: 28, endPoint y: 35, distance: 63.1
click at [29, 35] on div "Sales Orders aero default" at bounding box center [87, 33] width 137 height 12
type input "="
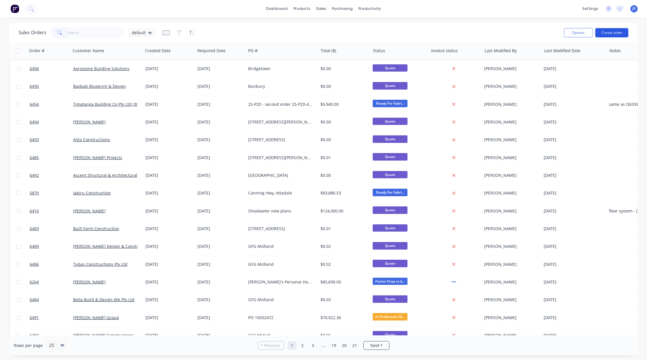
click at [607, 35] on button "Create order" at bounding box center [611, 32] width 33 height 9
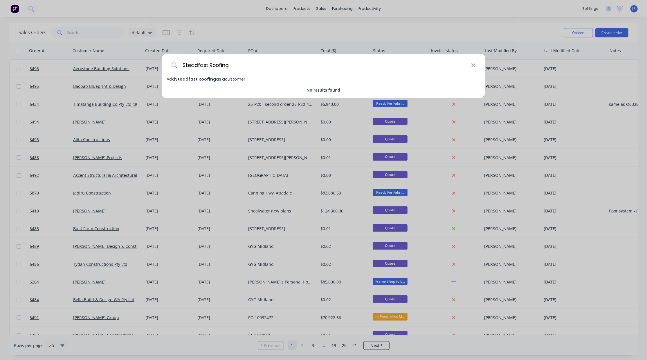
type input "Steadfast Roofing"
click at [226, 78] on span "Add Steadfast Roofing as a customer" at bounding box center [206, 79] width 79 height 6
select select "AU"
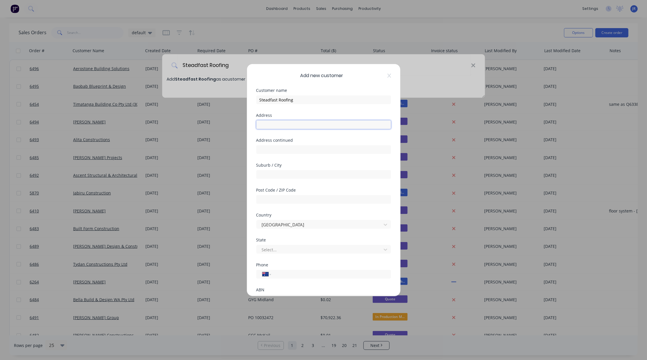
click at [263, 127] on input "text" at bounding box center [323, 124] width 135 height 9
type input "[STREET_ADDRESS][PERSON_NAME]"
type input "Malaga"
type input "6090"
type input "w"
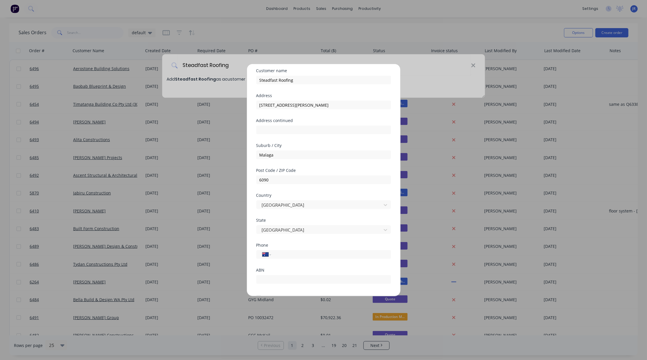
scroll to position [51, 0]
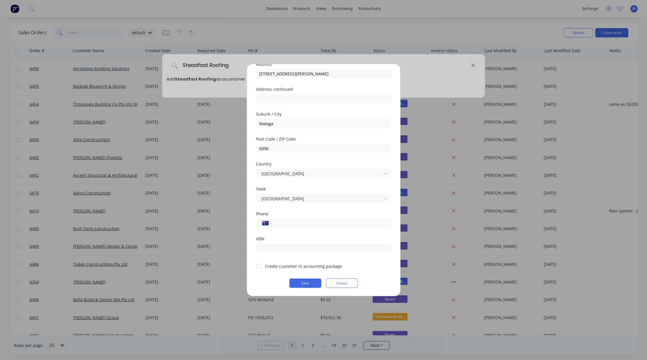
click at [259, 266] on div at bounding box center [259, 267] width 12 height 12
click at [303, 284] on button "Save" at bounding box center [305, 283] width 32 height 9
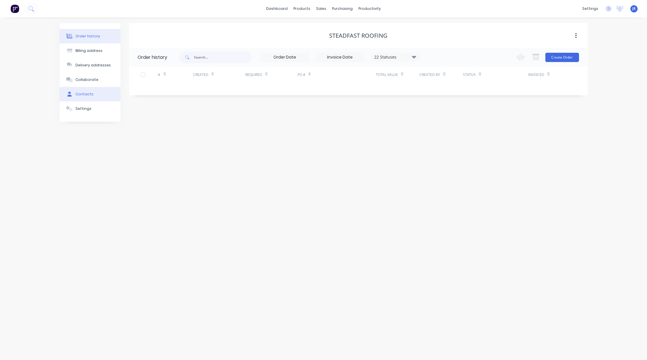
click at [89, 95] on div "Contacts" at bounding box center [84, 94] width 18 height 5
click at [578, 56] on button "Add contact" at bounding box center [569, 57] width 27 height 9
select select "AU"
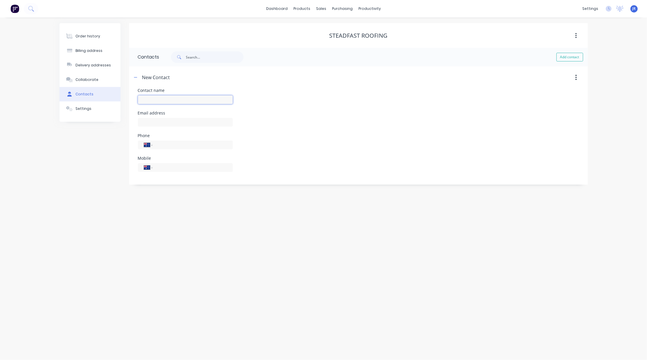
click at [175, 100] on input "text" at bounding box center [185, 99] width 95 height 9
type input "[PERSON_NAME]"
select select "AU"
click at [203, 120] on input "text" at bounding box center [185, 122] width 95 height 9
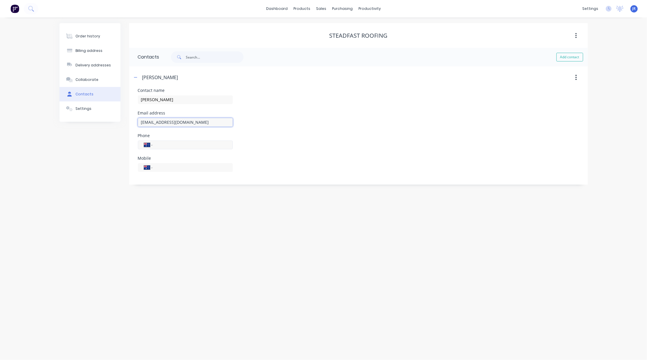
type input "[EMAIL_ADDRESS][DOMAIN_NAME]"
click at [204, 145] on input "tel" at bounding box center [192, 145] width 70 height 7
type input "[PHONE_NUMBER]"
click at [167, 169] on input "tel" at bounding box center [192, 167] width 70 height 7
type input "0484 914 977"
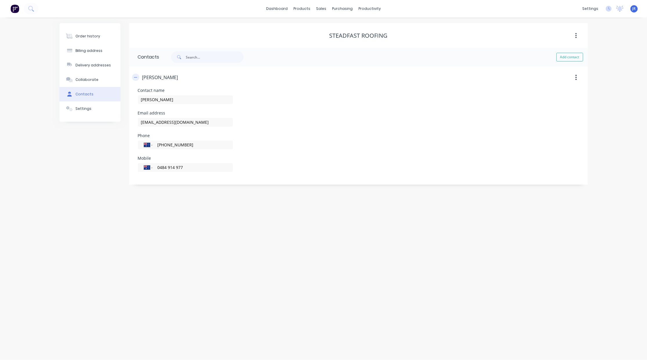
click at [136, 79] on button "button" at bounding box center [135, 77] width 7 height 7
click at [103, 31] on button "Order history" at bounding box center [89, 36] width 61 height 15
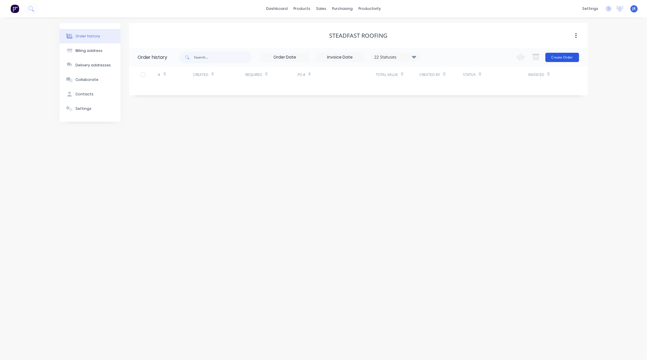
click at [550, 60] on button "Create Order" at bounding box center [562, 57] width 34 height 9
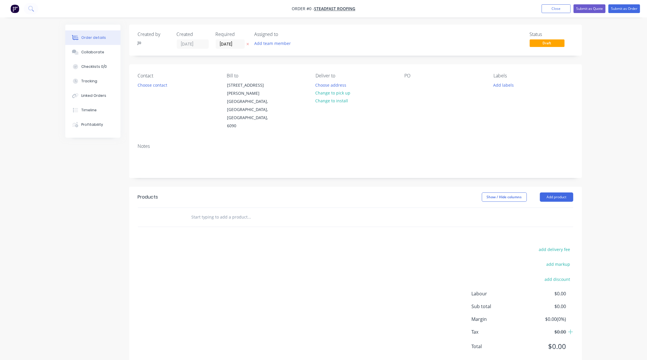
click at [213, 211] on input "text" at bounding box center [249, 217] width 116 height 12
type input "Quote"
click at [230, 230] on button "Add Quote to order" at bounding box center [281, 239] width 174 height 19
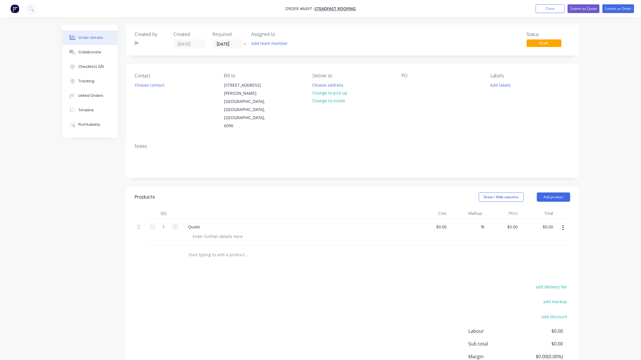
click at [400, 85] on div "Contact Choose contact [PERSON_NAME] to [STREET_ADDRESS][PERSON_NAME] Deliver t…" at bounding box center [352, 101] width 453 height 75
click at [404, 85] on div at bounding box center [406, 85] width 9 height 8
click at [80, 54] on div "Collaborate" at bounding box center [89, 52] width 23 height 5
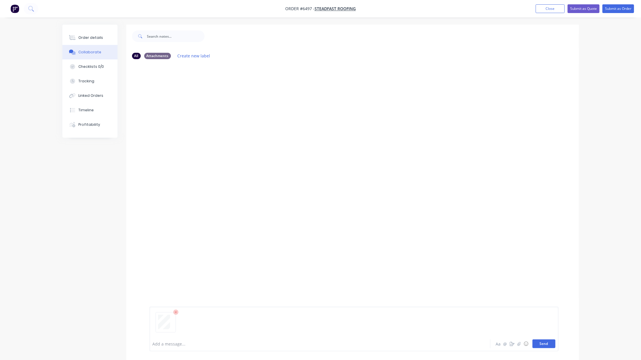
click at [549, 340] on button "Send" at bounding box center [543, 344] width 23 height 9
click at [537, 345] on button "Send" at bounding box center [543, 344] width 23 height 9
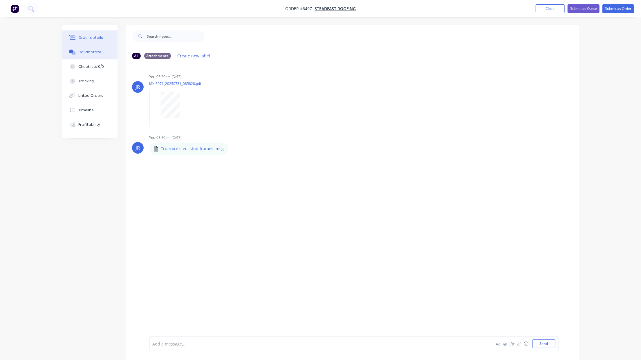
click at [73, 34] on button "Order details" at bounding box center [89, 37] width 55 height 15
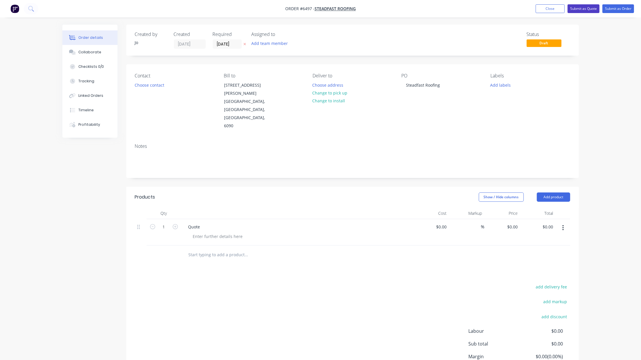
click at [571, 10] on button "Submit as Quote" at bounding box center [583, 8] width 32 height 9
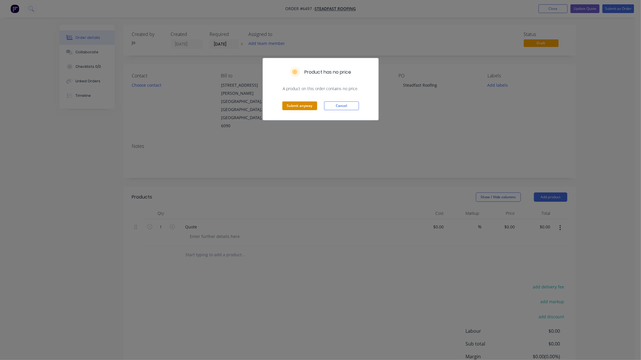
click at [290, 105] on button "Submit anyway" at bounding box center [299, 106] width 35 height 9
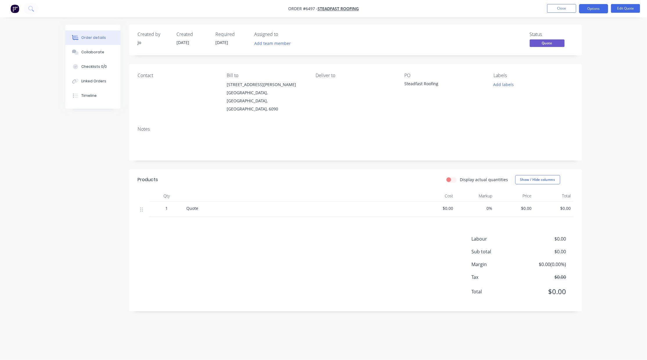
drag, startPoint x: 83, startPoint y: 273, endPoint x: 71, endPoint y: 271, distance: 12.1
click at [83, 273] on div "Created by Jo Created [DATE] Required [DATE] Assigned to Add team member Status…" at bounding box center [323, 173] width 516 height 296
